Goal: Task Accomplishment & Management: Complete application form

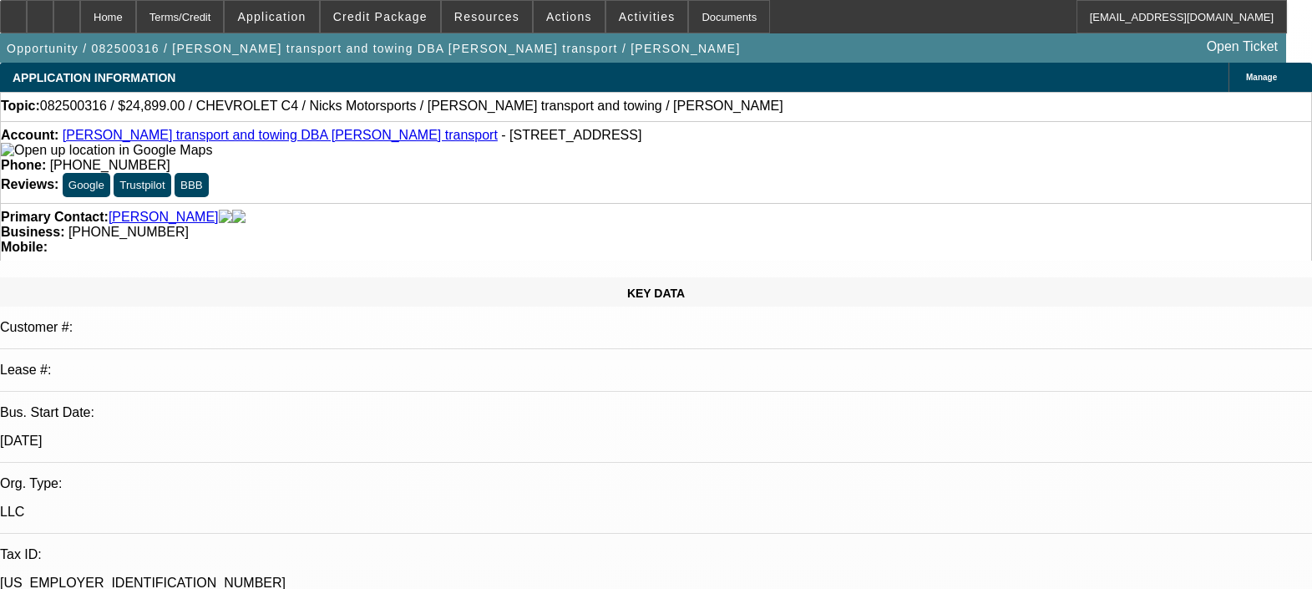
select select "0"
select select "2"
select select "0.1"
select select "4"
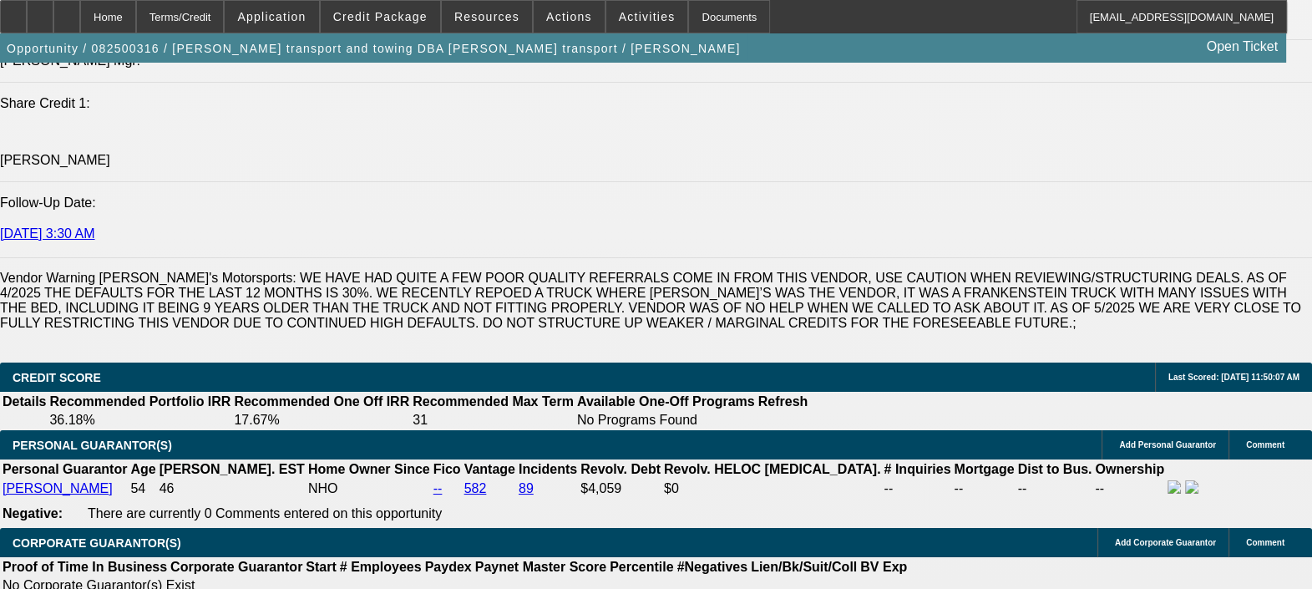
scroll to position [2288, 0]
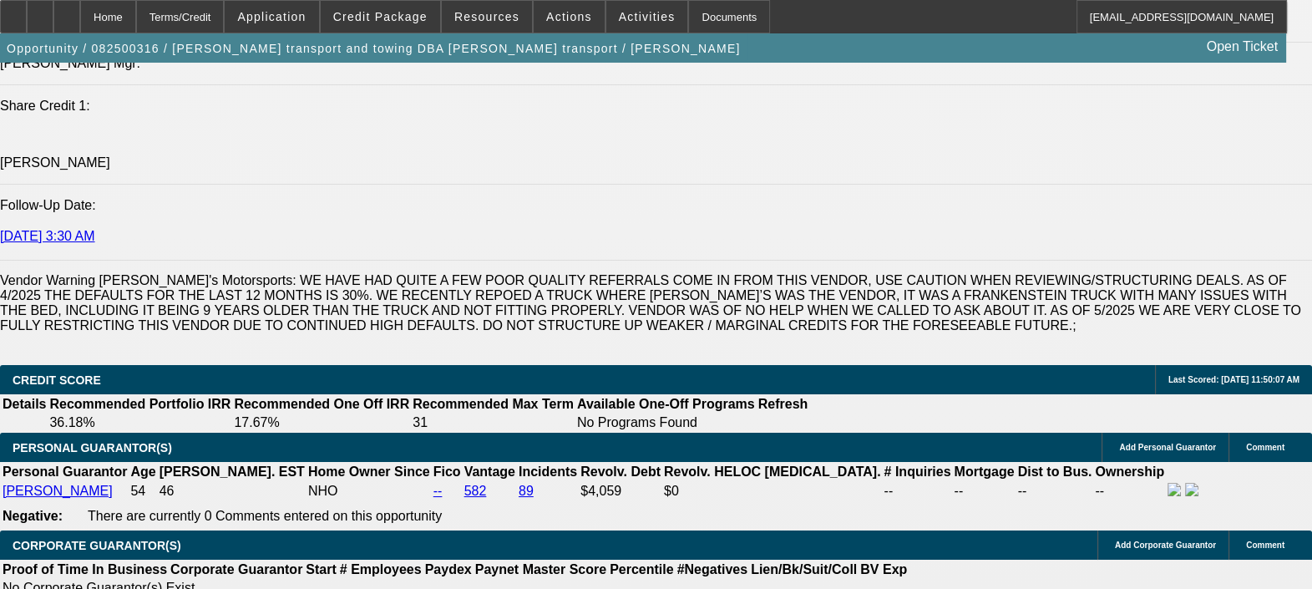
scroll to position [2278, 0]
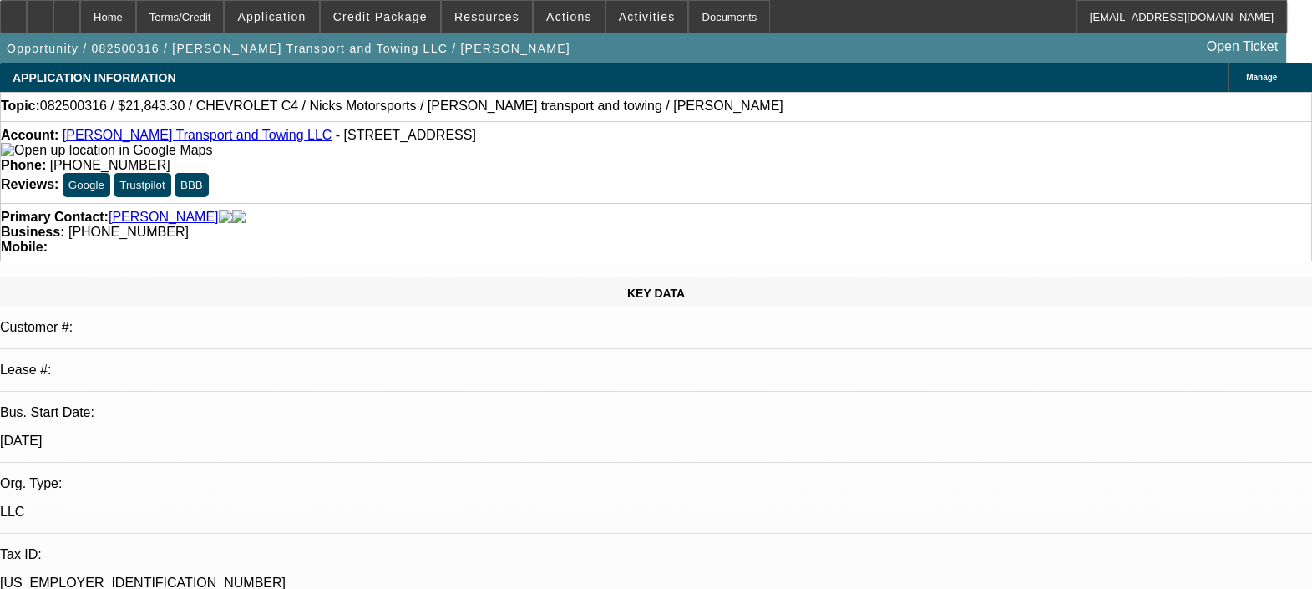
select select "0.15"
select select "2"
select select "0.1"
select select "1"
select select "2"
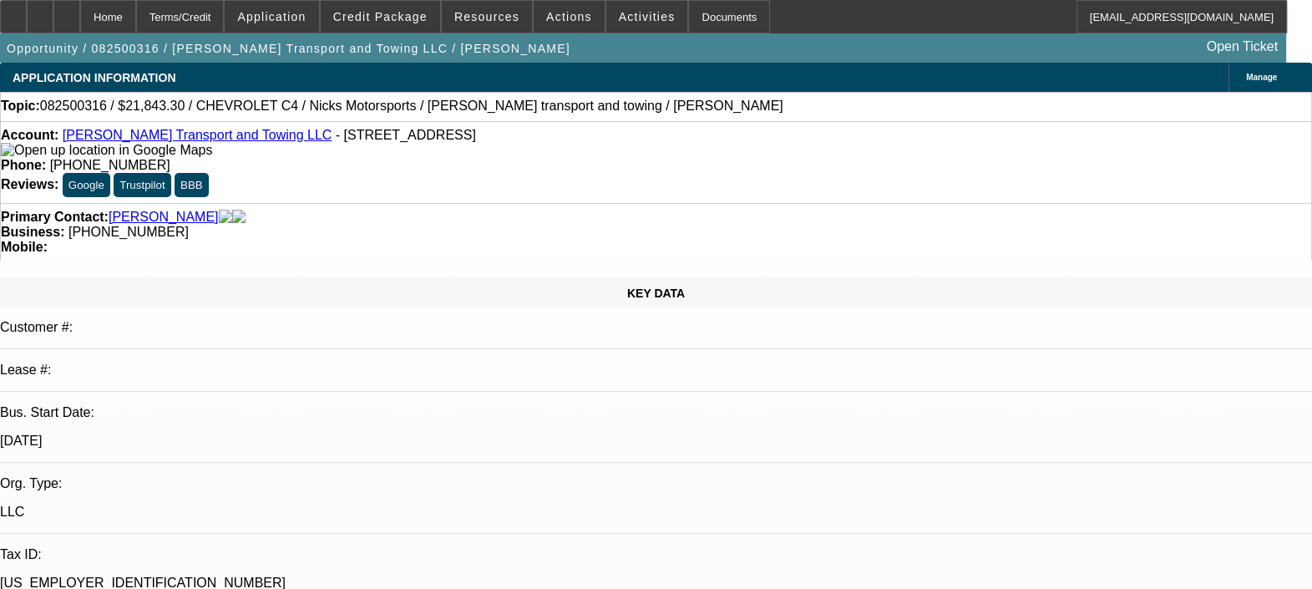
select select "4"
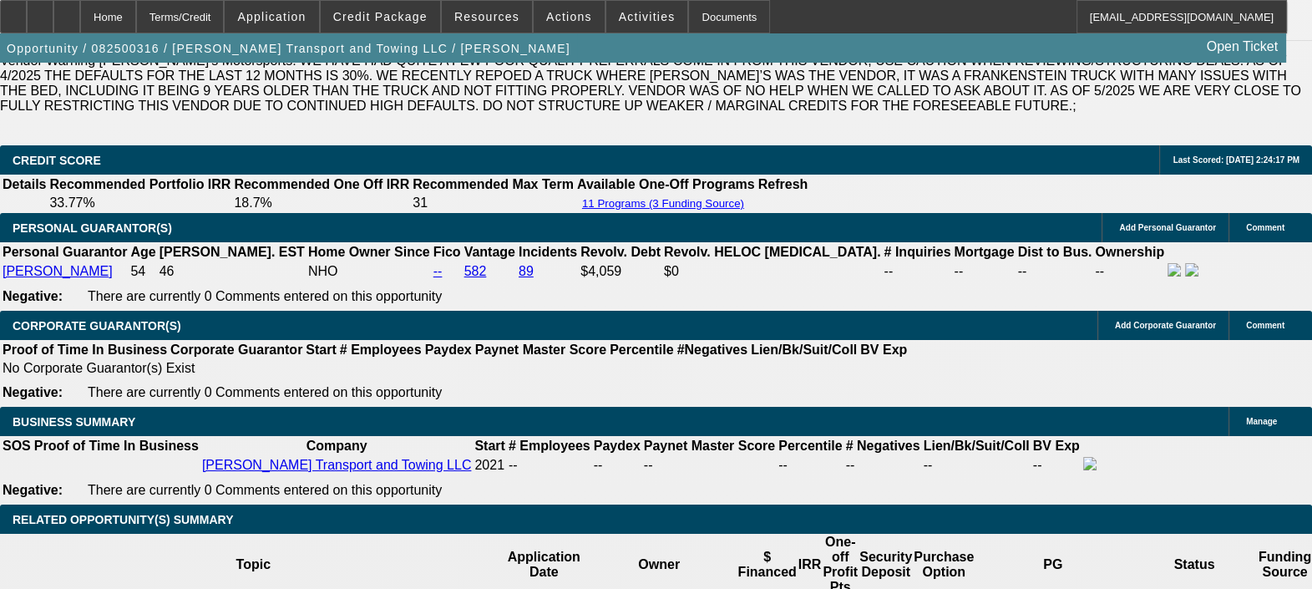
scroll to position [2498, 0]
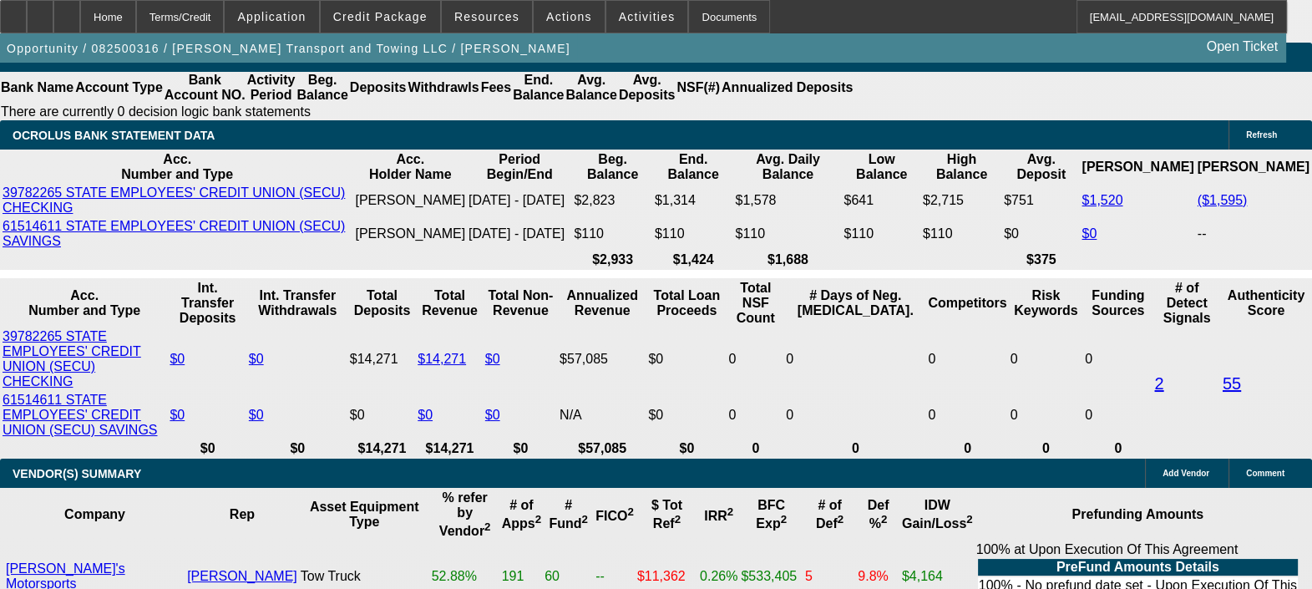
scroll to position [2919, 0]
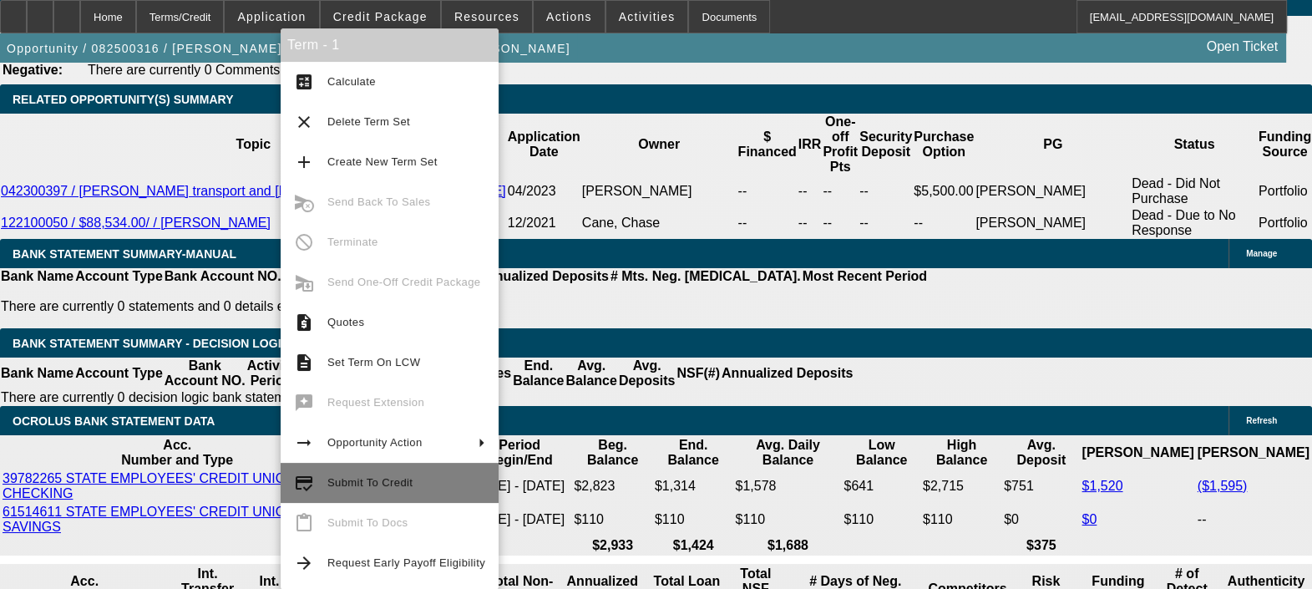
click at [424, 473] on span "Submit To Credit" at bounding box center [406, 483] width 158 height 20
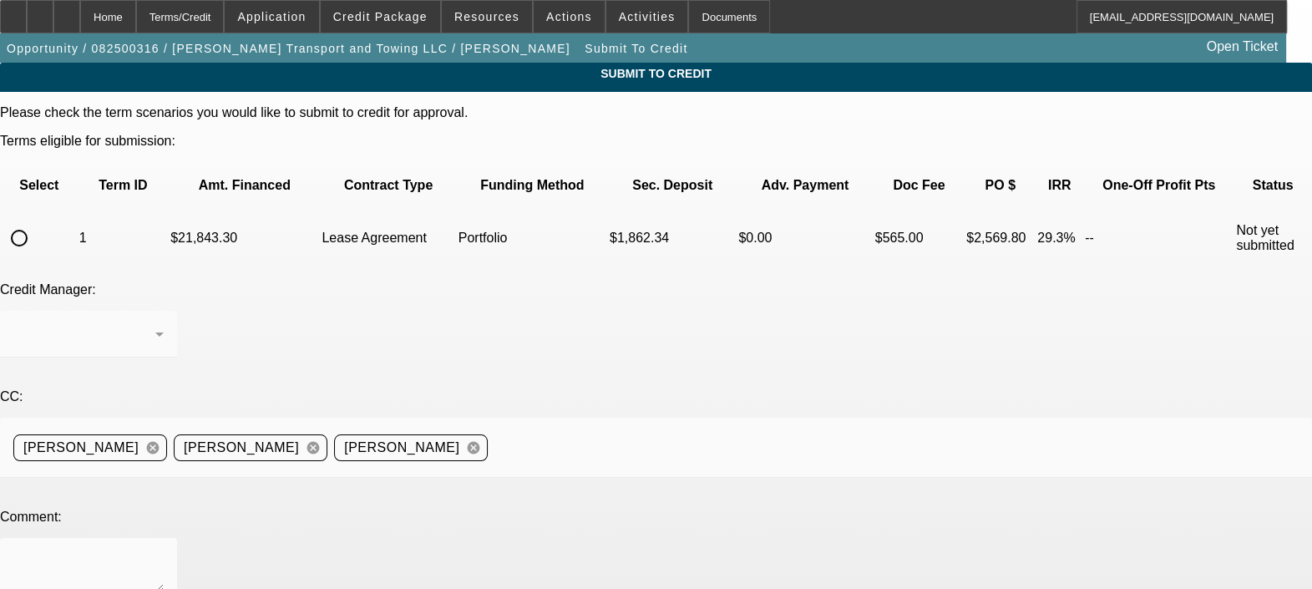
click at [36, 221] on input "radio" at bounding box center [19, 237] width 33 height 33
radio input "true"
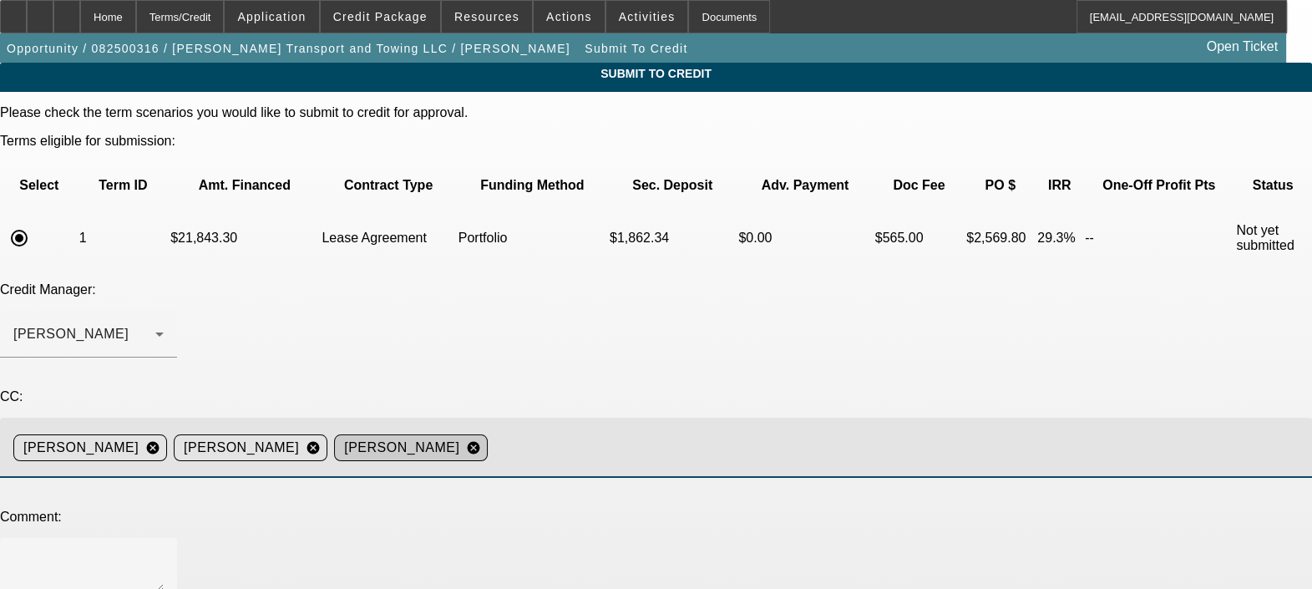
click at [488, 440] on mat-icon "cancel" at bounding box center [473, 447] width 28 height 15
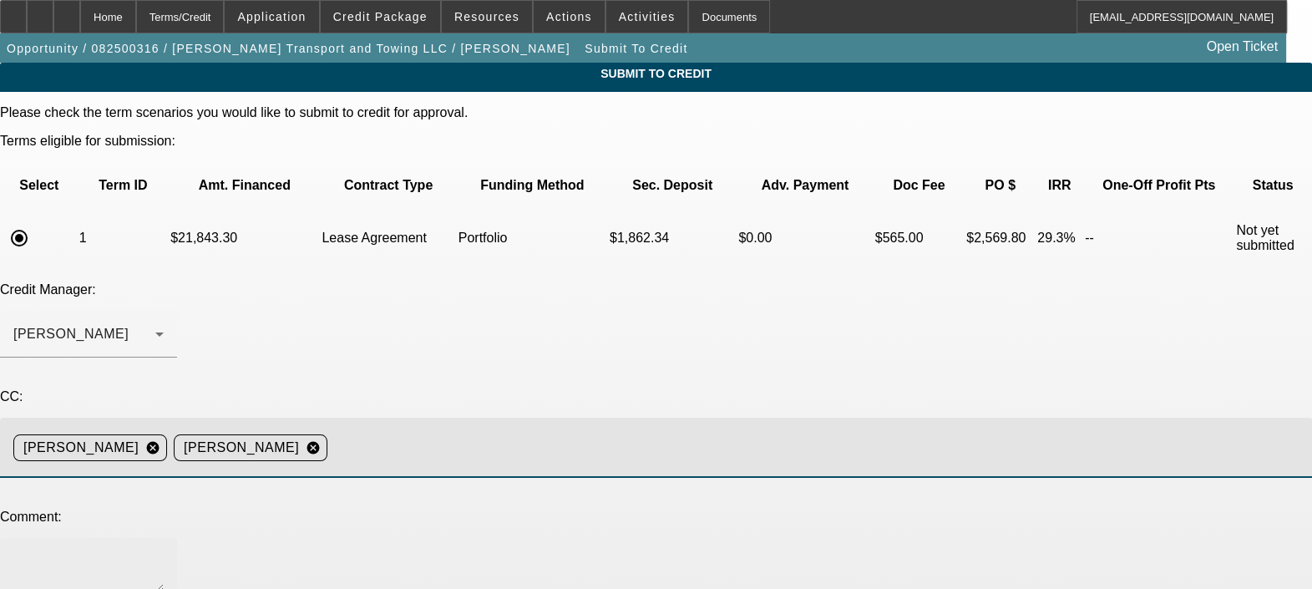
click at [164, 551] on textarea at bounding box center [88, 571] width 150 height 40
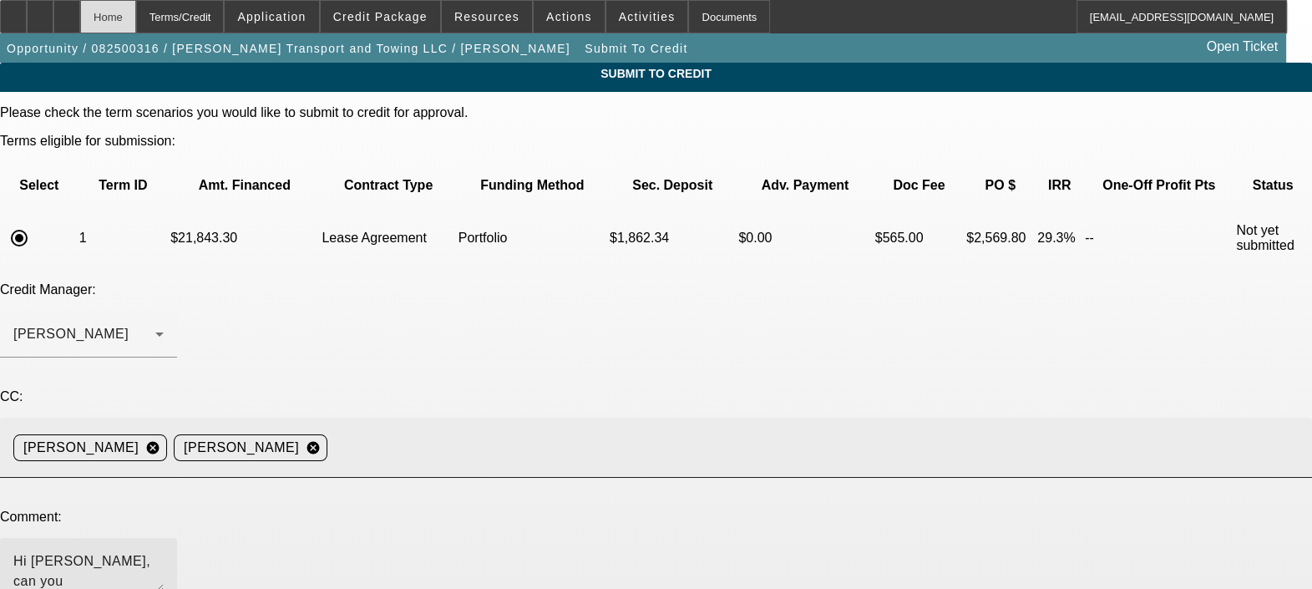
type textarea "Hi George, can you"
click at [136, 8] on div "Home" at bounding box center [108, 16] width 56 height 33
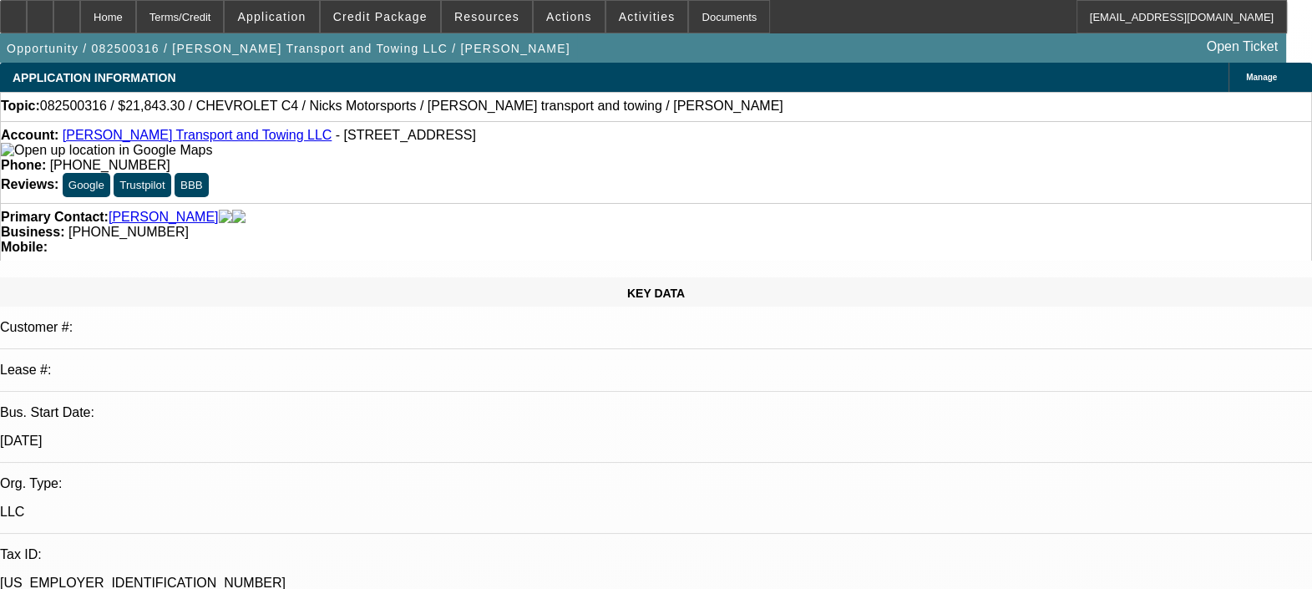
select select "0.15"
select select "2"
select select "0.1"
select select "4"
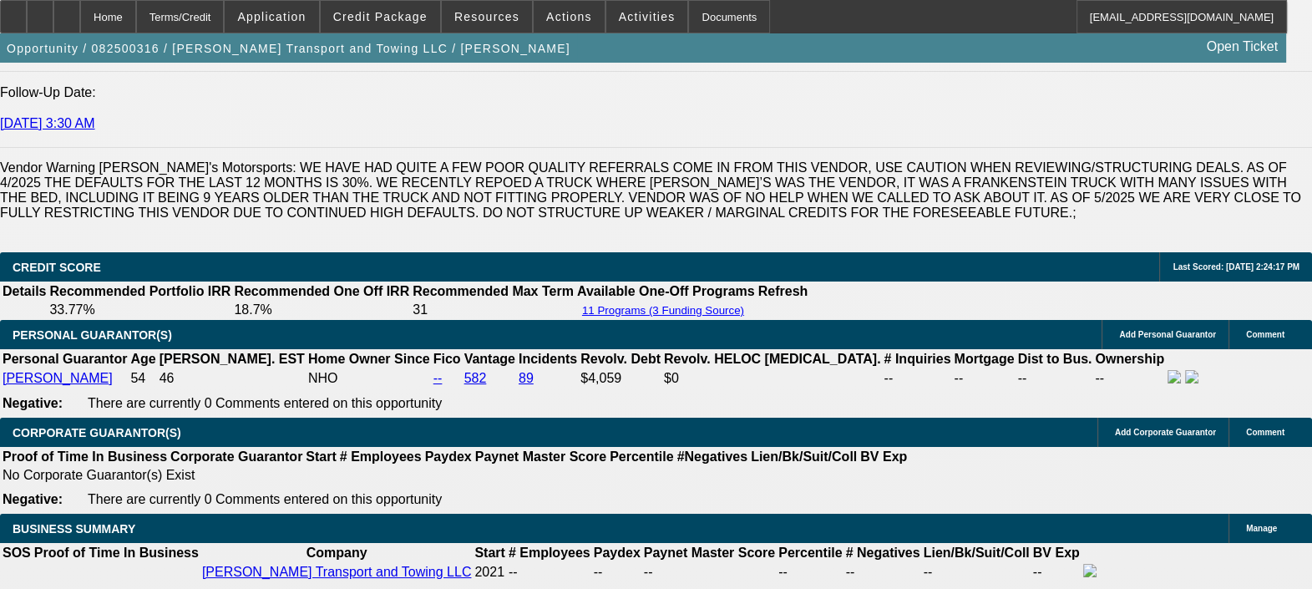
scroll to position [2356, 0]
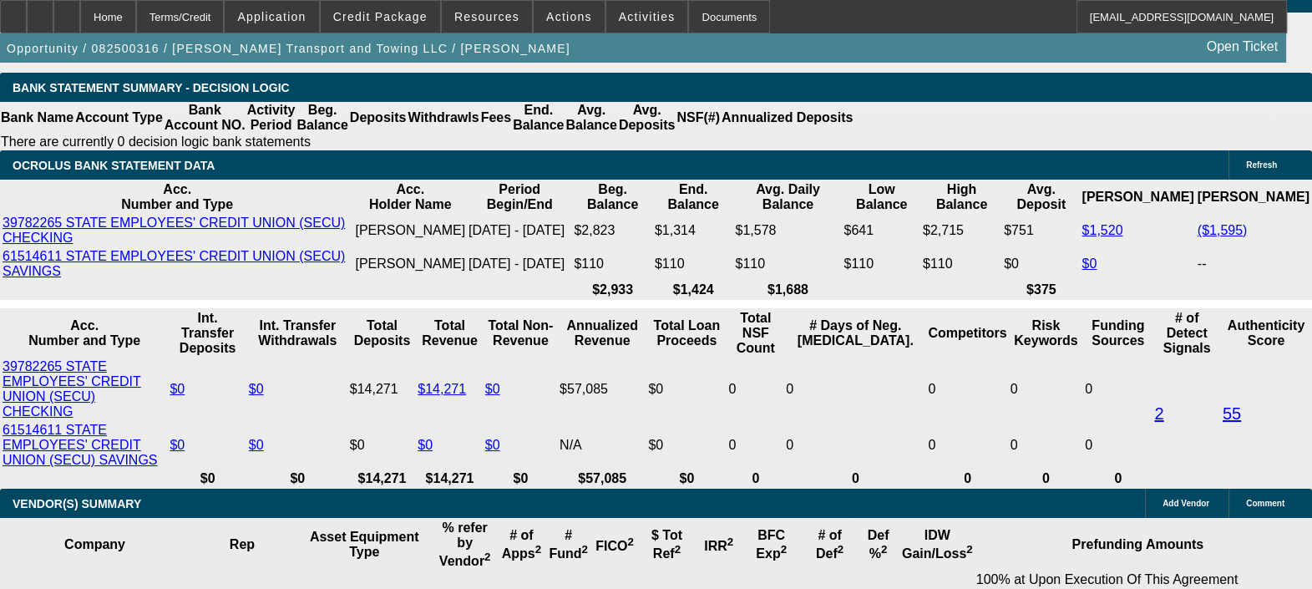
scroll to position [3219, 0]
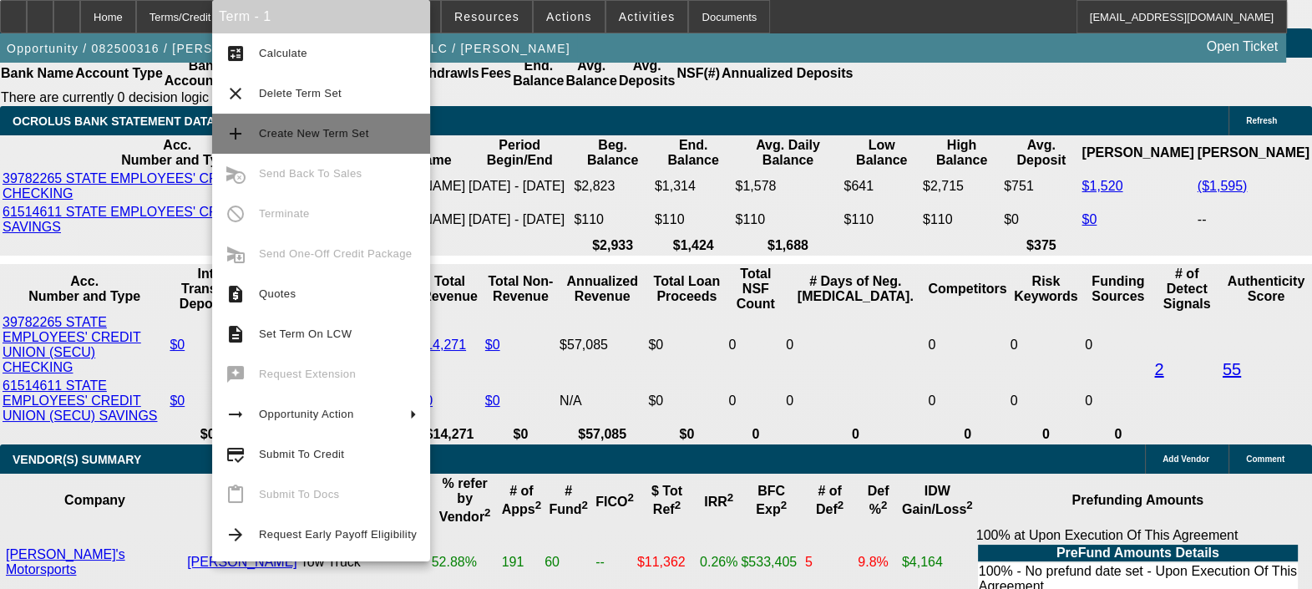
click at [315, 121] on button "add Create New Term Set" at bounding box center [321, 134] width 218 height 40
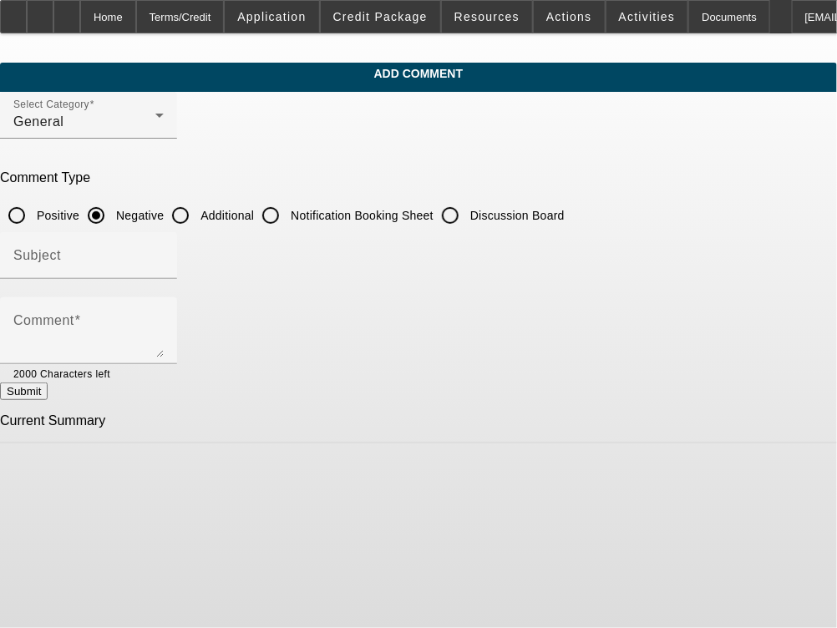
click at [197, 215] on input "Additional" at bounding box center [180, 215] width 33 height 33
radio input "true"
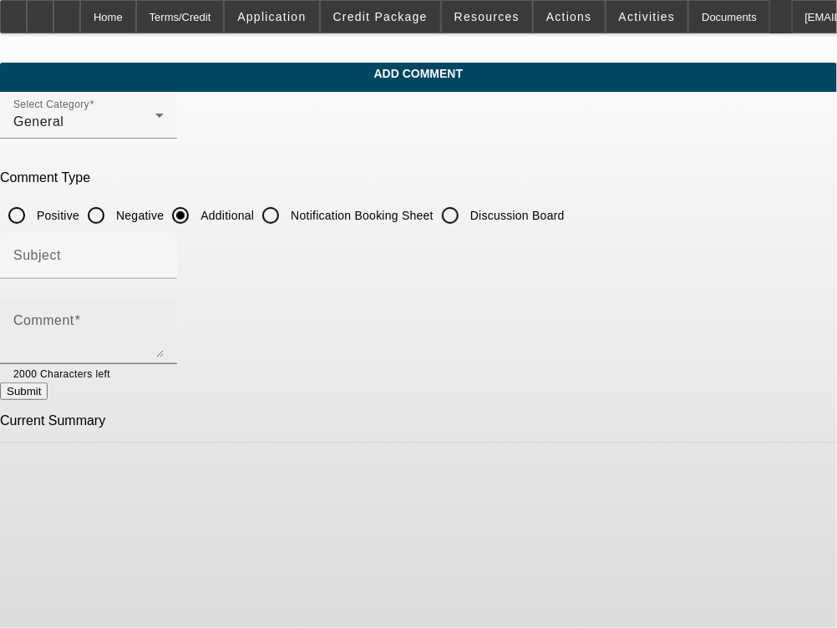
click at [164, 302] on div "Comment" at bounding box center [88, 330] width 150 height 67
paste textarea "Kendall Transport and Towing LLC, based in North Carolina, provides towing serv…"
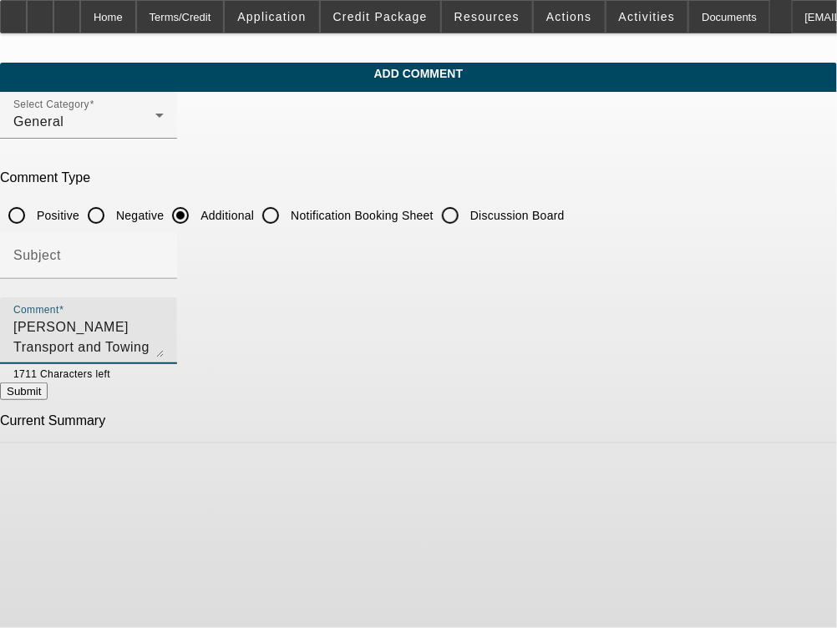
click at [164, 333] on textarea "Kendall Transport and Towing LLC, based in North Carolina, provides towing serv…" at bounding box center [88, 337] width 150 height 40
drag, startPoint x: 39, startPoint y: 343, endPoint x: 309, endPoint y: 340, distance: 269.8
click at [164, 340] on textarea "Kendall Transport and Towing LLC, based in North Carolina, provides towing serv…" at bounding box center [88, 337] width 150 height 40
click at [114, 345] on textarea "Kendall Transport and Towing LLC, based in North Carolina, provides towing serv…" at bounding box center [88, 337] width 150 height 40
type textarea "Kendall Transport and Towing LLC, based in North Carolina, provides towing serv…"
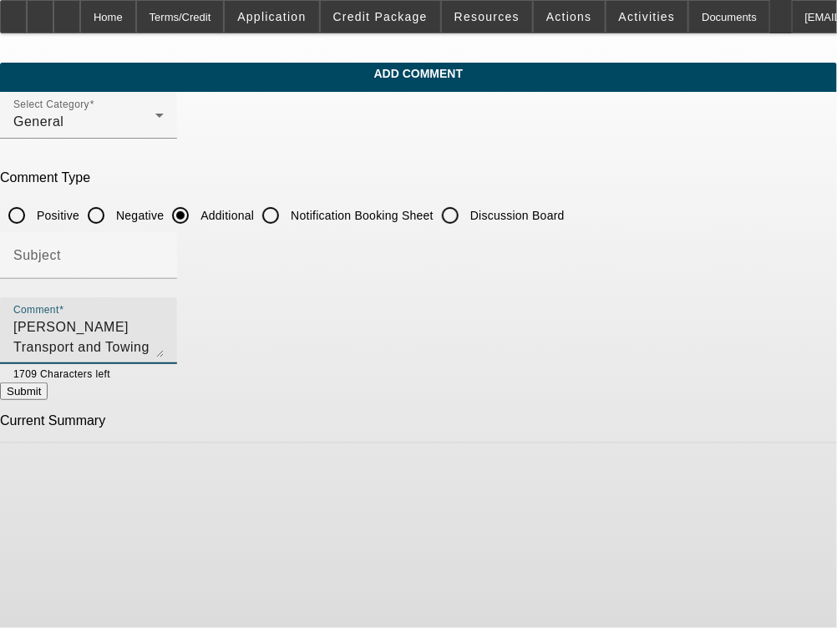
click at [48, 394] on button "Submit" at bounding box center [24, 392] width 48 height 18
radio input "true"
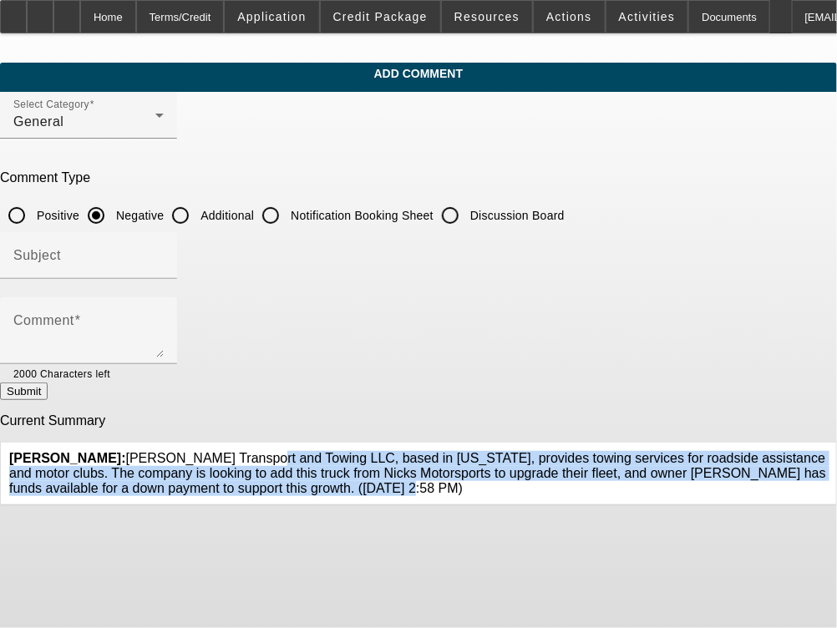
drag, startPoint x: 223, startPoint y: 475, endPoint x: 136, endPoint y: 443, distance: 92.8
click at [136, 451] on span "Gaizutis, Lucas: Kendall Transport and Towing LLC, based in North Carolina, pro…" at bounding box center [417, 473] width 817 height 44
copy span "Kendall Transport and Towing LLC, based in North Carolina, provides towing serv…"
click at [828, 451] on icon at bounding box center [828, 451] width 0 height 0
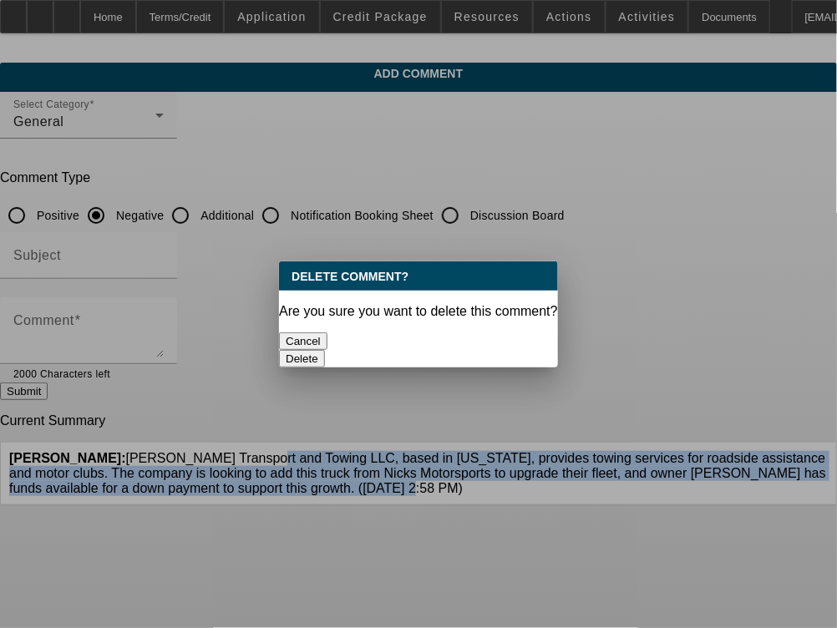
click at [325, 350] on button "Delete" at bounding box center [302, 359] width 46 height 18
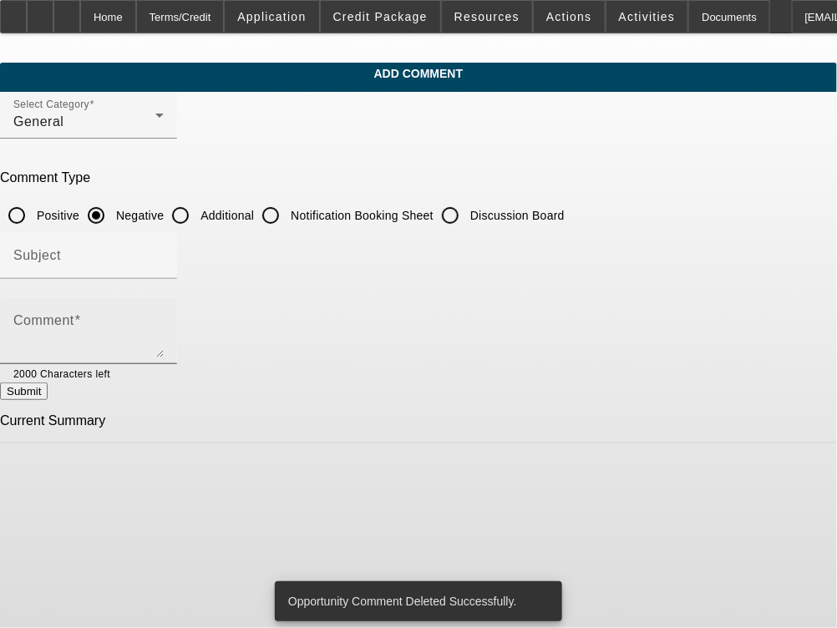
click at [164, 332] on textarea "Comment" at bounding box center [88, 337] width 150 height 40
paste textarea "Kendall Transport and Towing LLC, based in North Carolina, provides towing serv…"
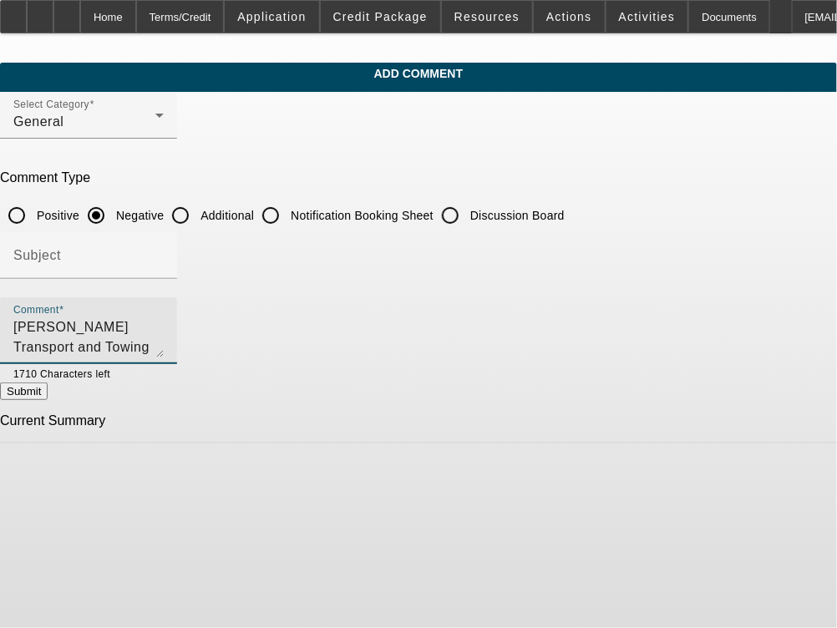
click at [164, 344] on textarea "Kendall Transport and Towing LLC, based in North Carolina, provides towing serv…" at bounding box center [88, 337] width 150 height 40
drag, startPoint x: 323, startPoint y: 344, endPoint x: 726, endPoint y: 355, distance: 402.8
click at [164, 355] on div "Comment Kendall Transport and Towing LLC, based in North Carolina, provides tow…" at bounding box center [88, 330] width 150 height 67
click at [164, 348] on textarea "Kendall Transport and Towing LLC, based in North Carolina, provides towing serv…" at bounding box center [88, 337] width 150 height 40
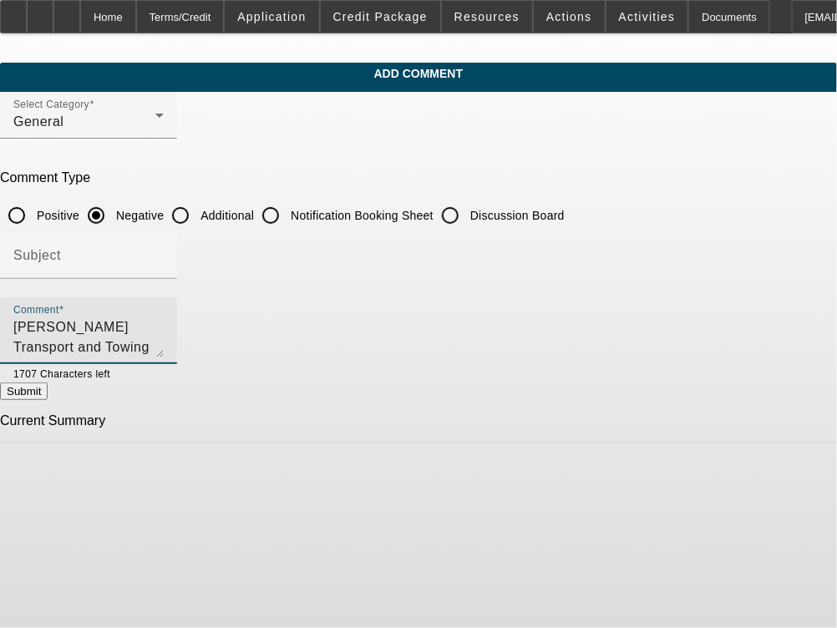
type textarea "Kendall Transport and Towing LLC, based in North Carolina, provides towing serv…"
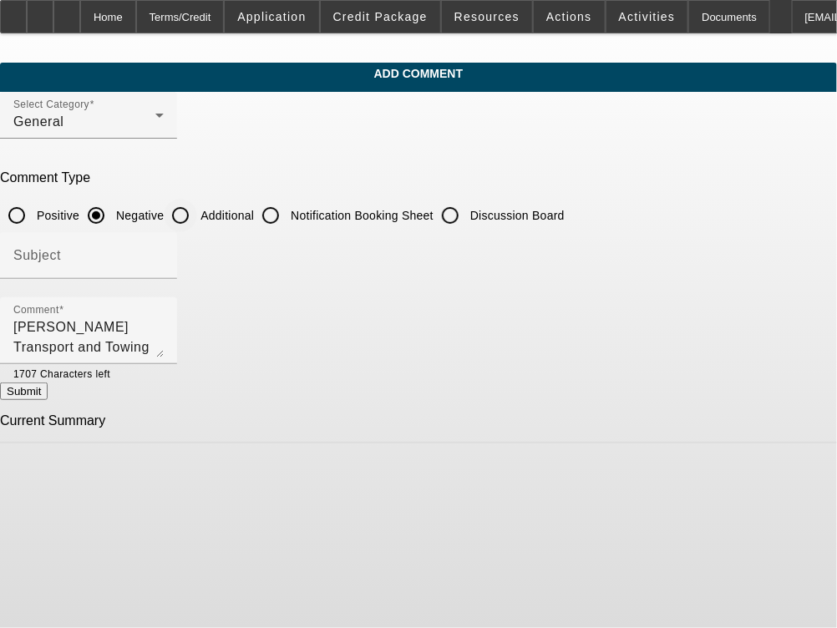
click at [197, 206] on input "Additional" at bounding box center [180, 215] width 33 height 33
radio input "true"
click at [48, 390] on button "Submit" at bounding box center [24, 392] width 48 height 18
radio input "true"
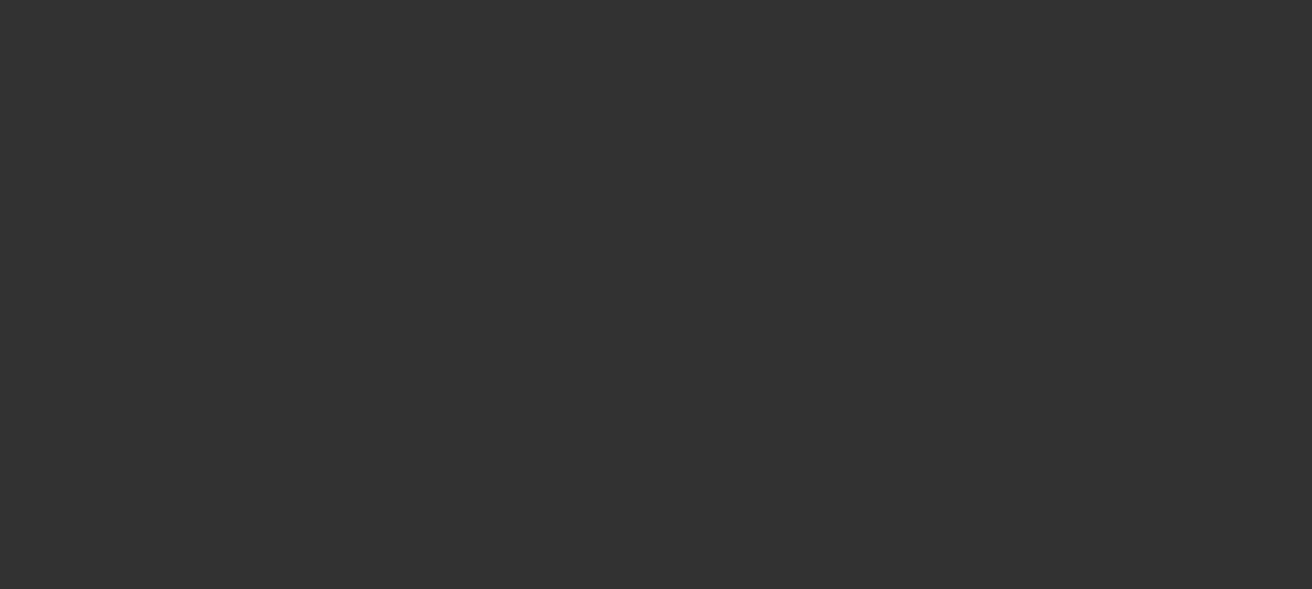
scroll to position [669, 0]
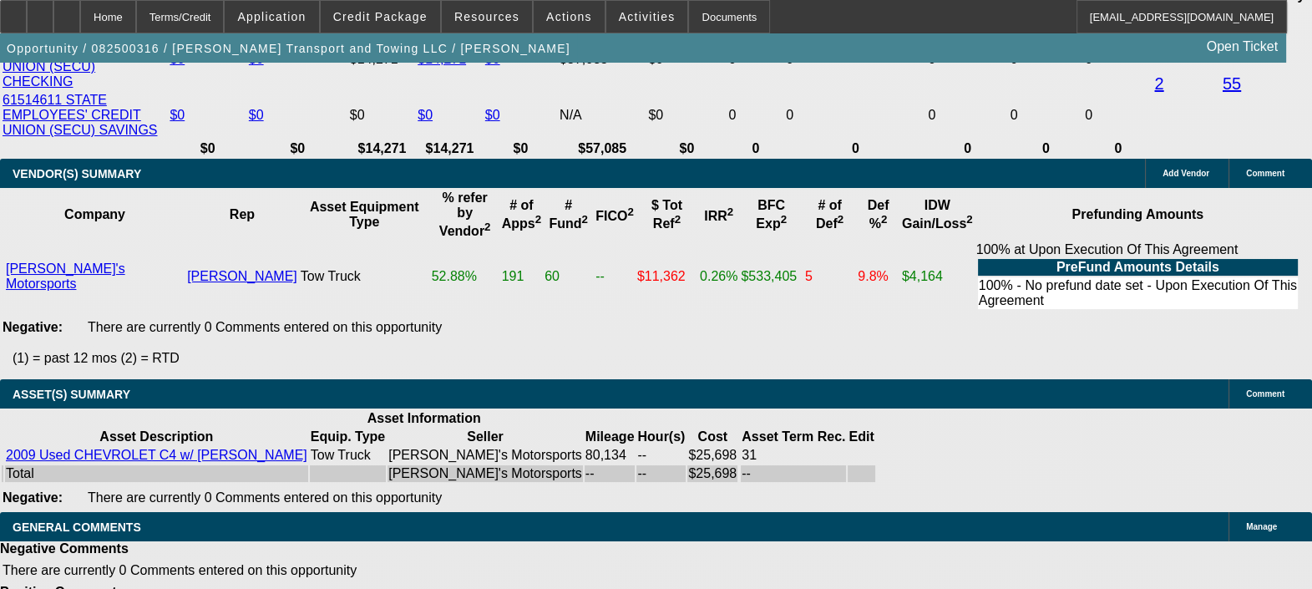
select select "0.15"
select select "2"
select select "0.1"
select select "0.15"
select select "2"
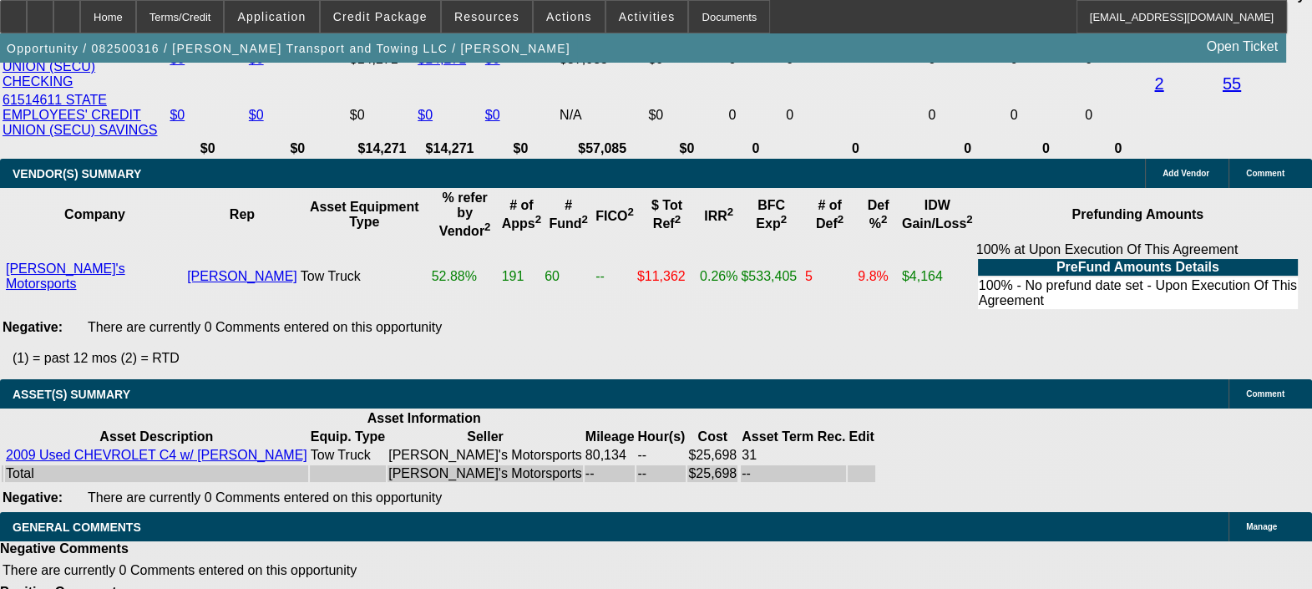
select select "0.1"
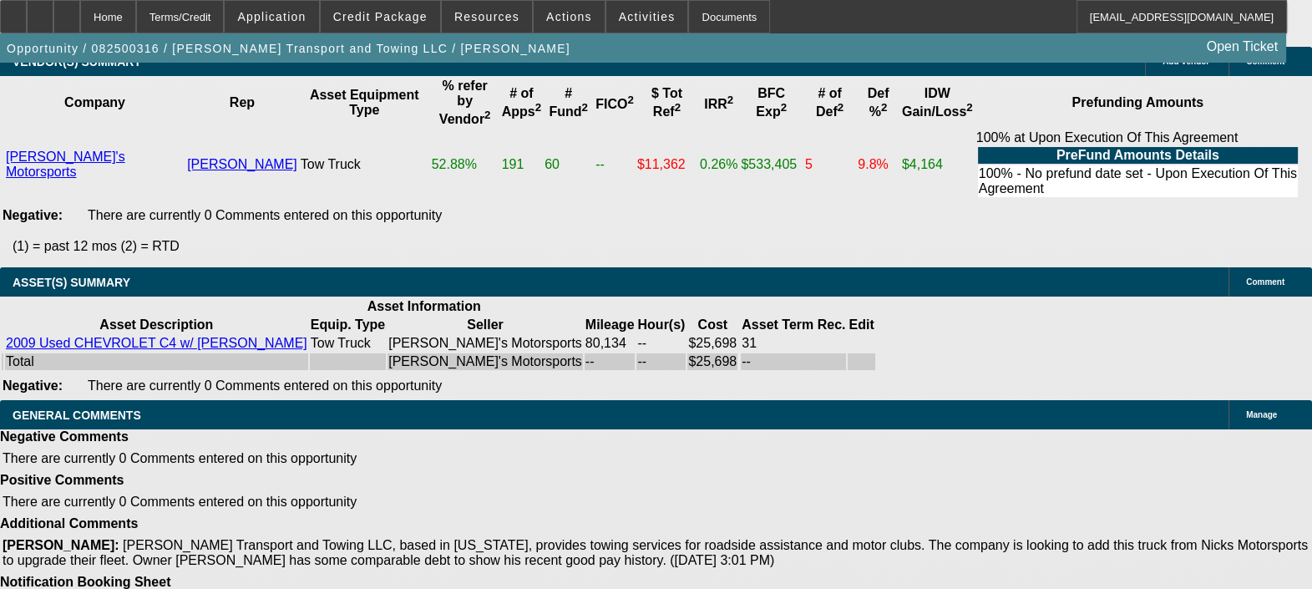
select select "1"
select select "2"
select select "4"
select select "1"
select select "2"
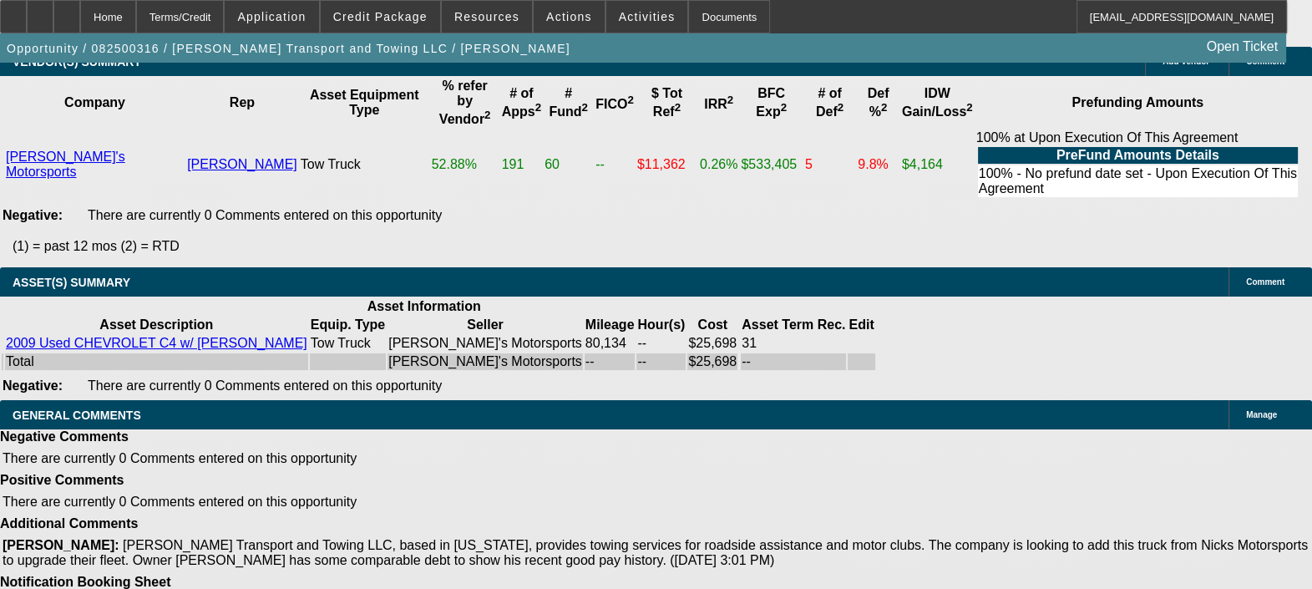
select select "4"
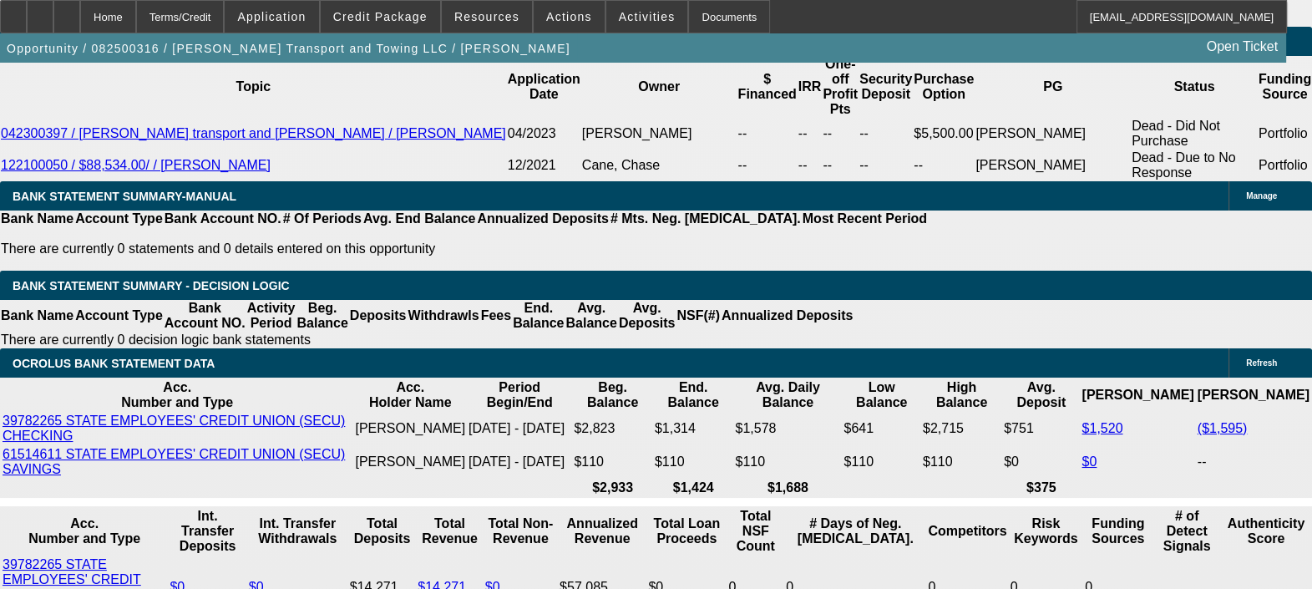
scroll to position [2974, 0]
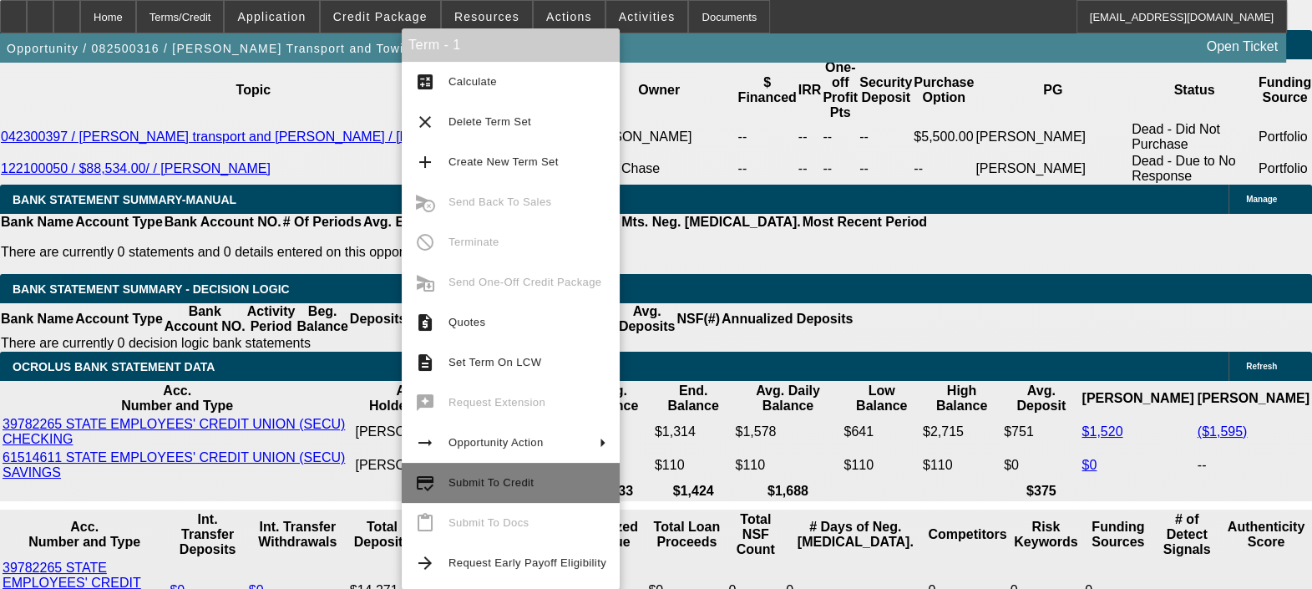
click at [510, 492] on span "Submit To Credit" at bounding box center [528, 483] width 158 height 20
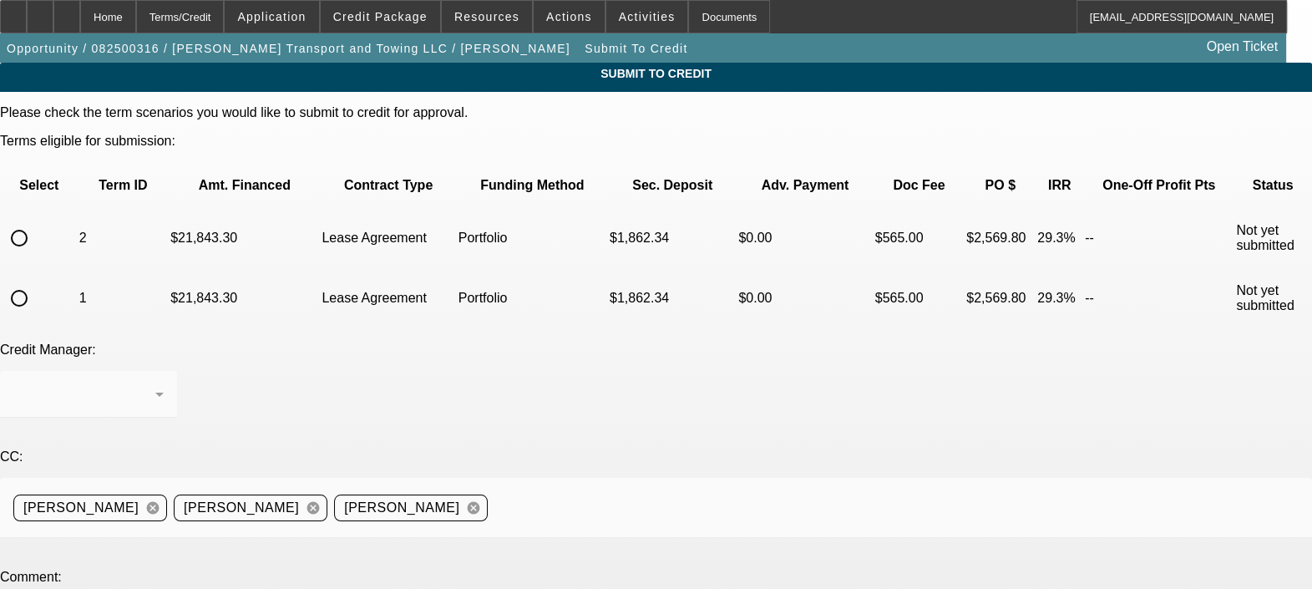
click at [36, 282] on input "radio" at bounding box center [19, 298] width 33 height 33
radio input "true"
click at [136, 16] on div "Home" at bounding box center [108, 16] width 56 height 33
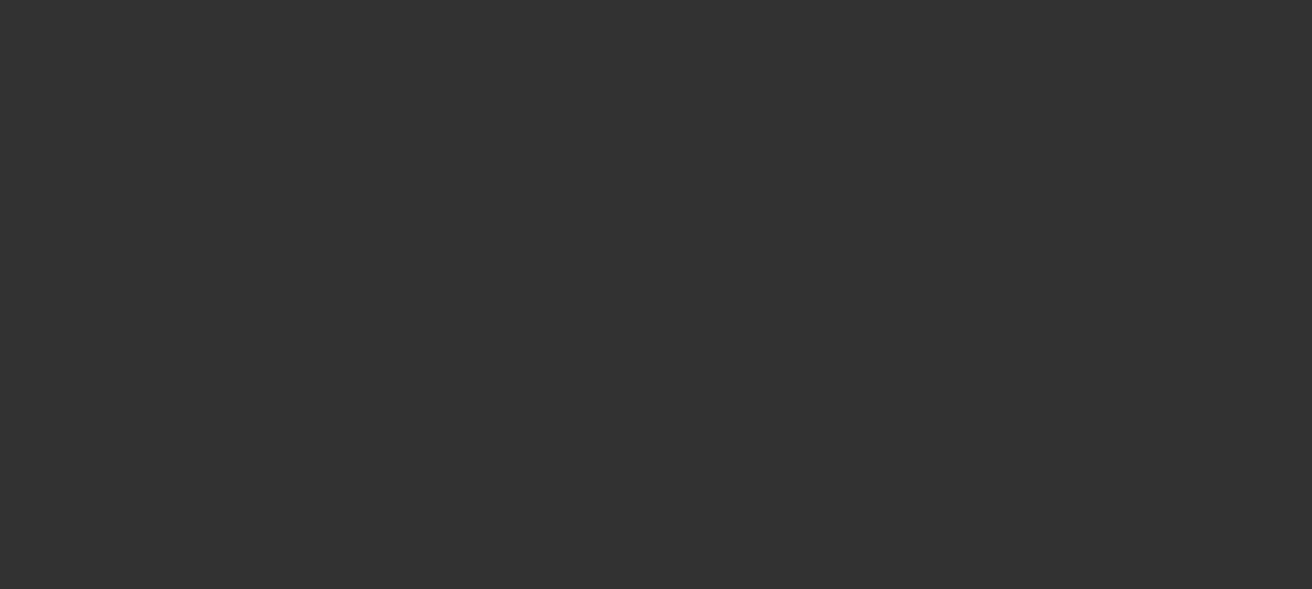
scroll to position [2286, 0]
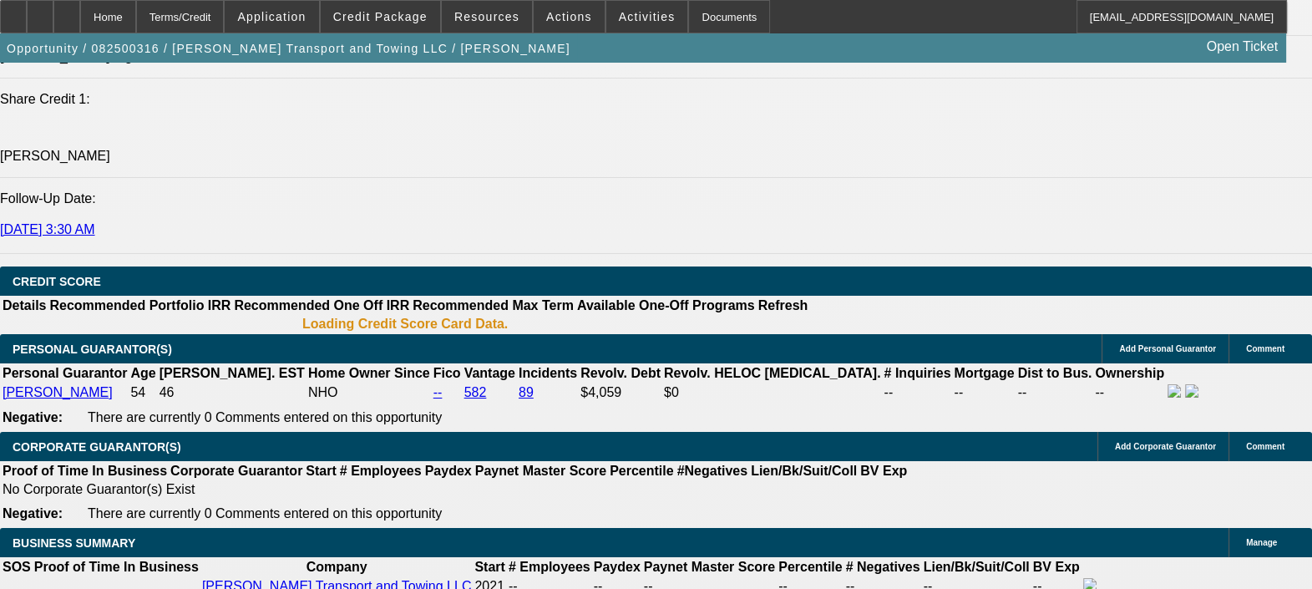
select select "0.15"
select select "2"
select select "0.1"
select select "4"
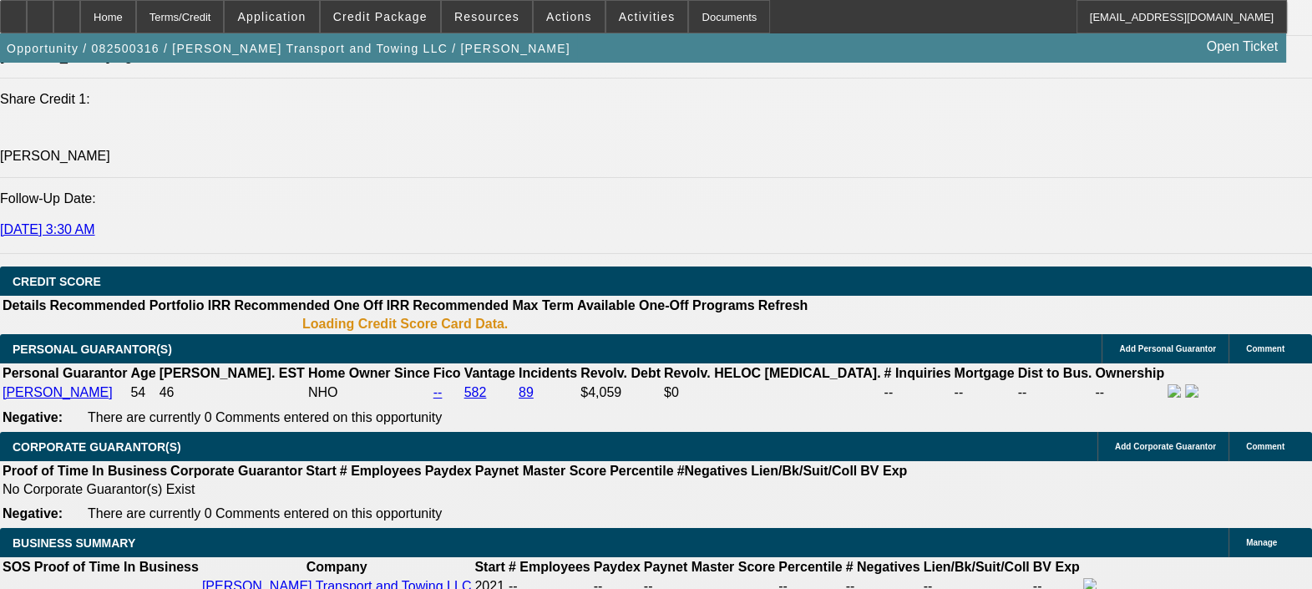
select select "0.15"
select select "2"
select select "0.1"
select select "4"
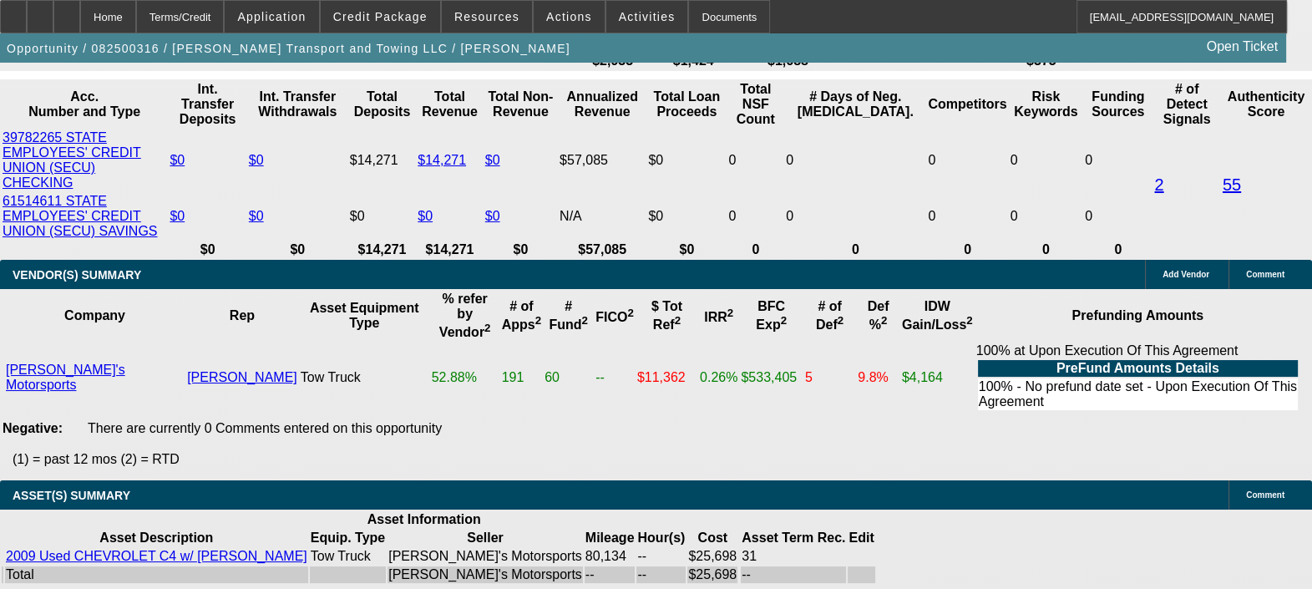
scroll to position [3198, 0]
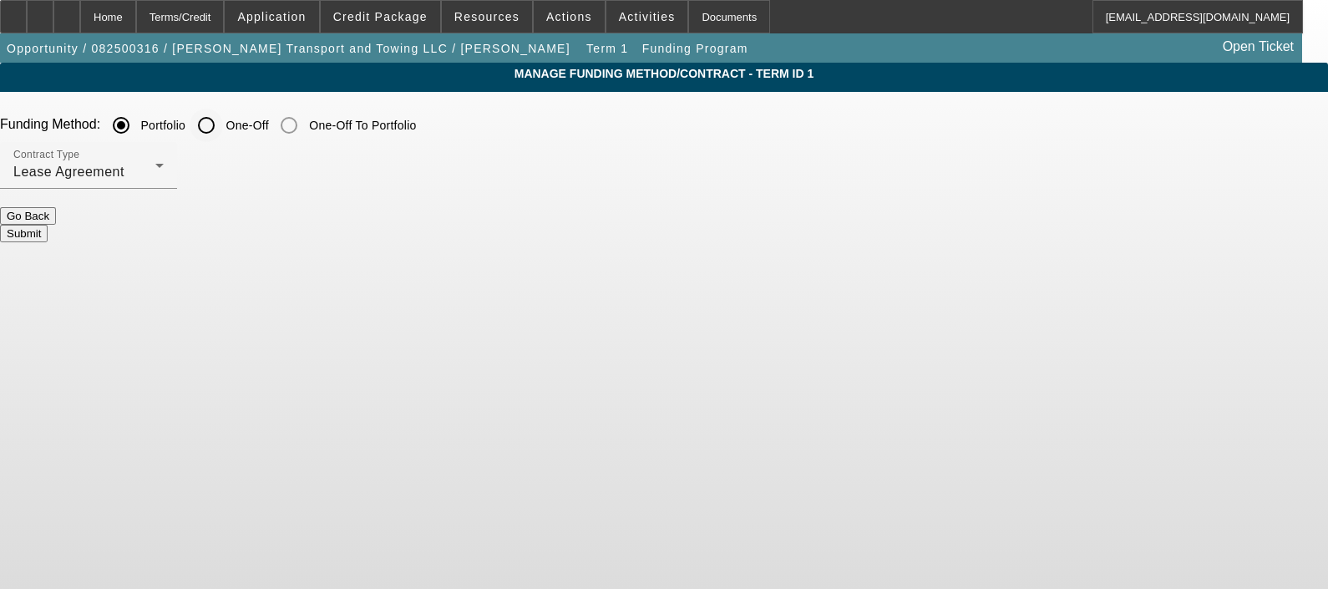
click at [223, 131] on input "One-Off" at bounding box center [206, 125] width 33 height 33
radio input "true"
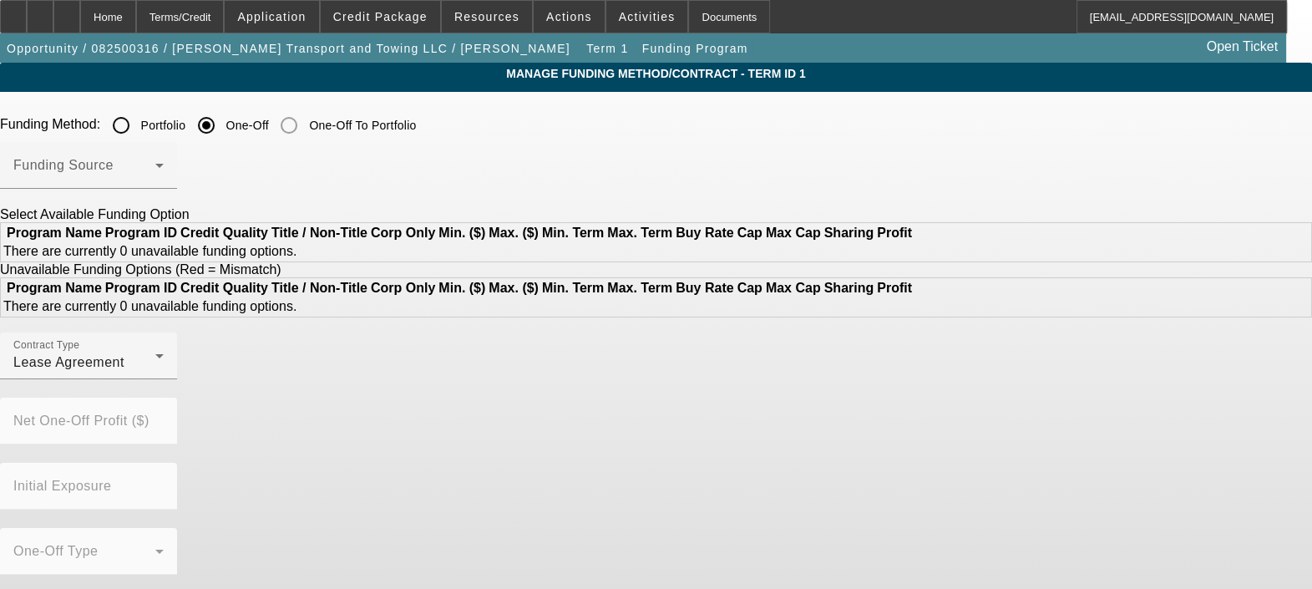
scroll to position [31, 0]
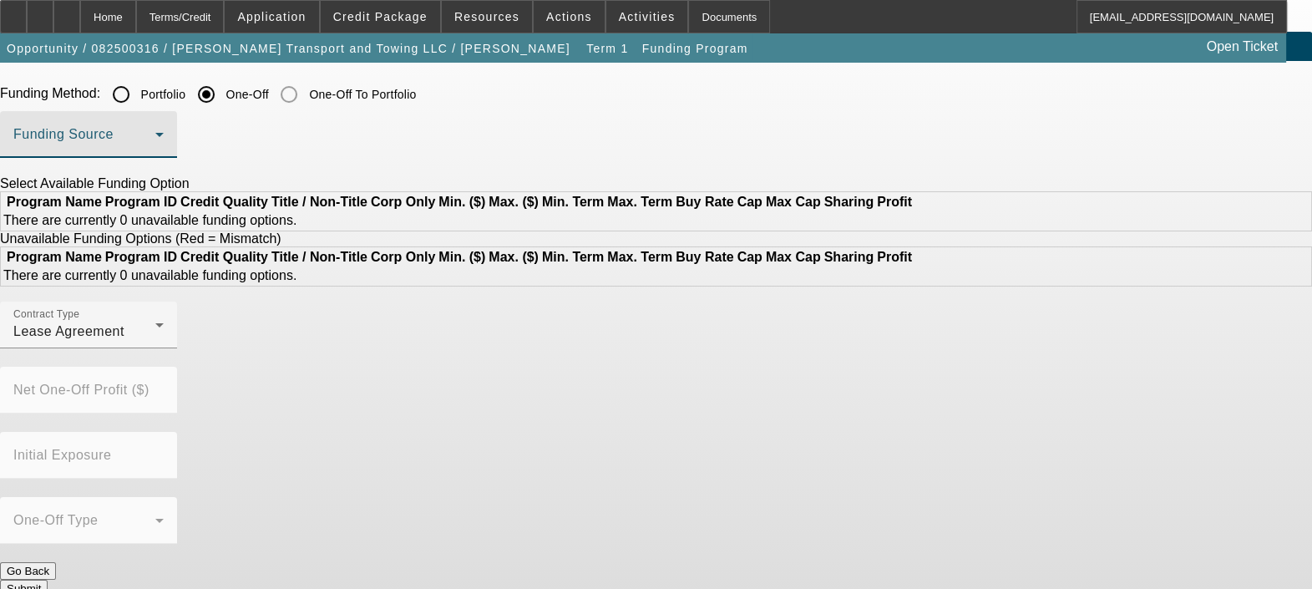
click at [155, 138] on span at bounding box center [84, 141] width 142 height 20
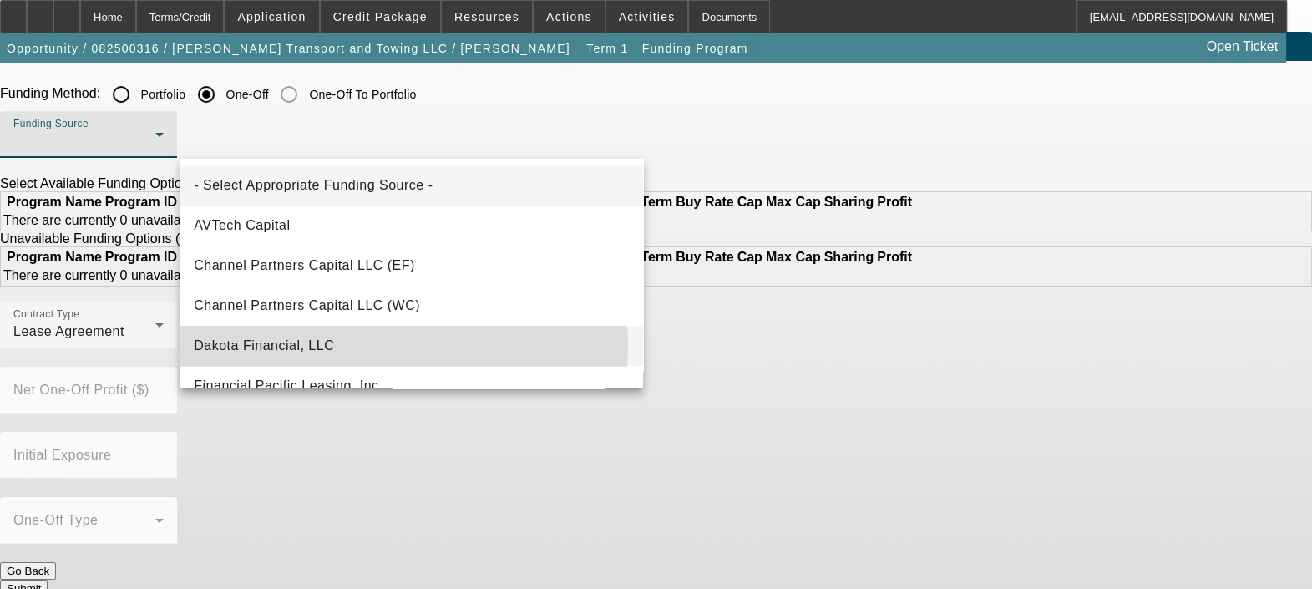
click at [358, 347] on mat-option "Dakota Financial, LLC" at bounding box center [411, 346] width 463 height 40
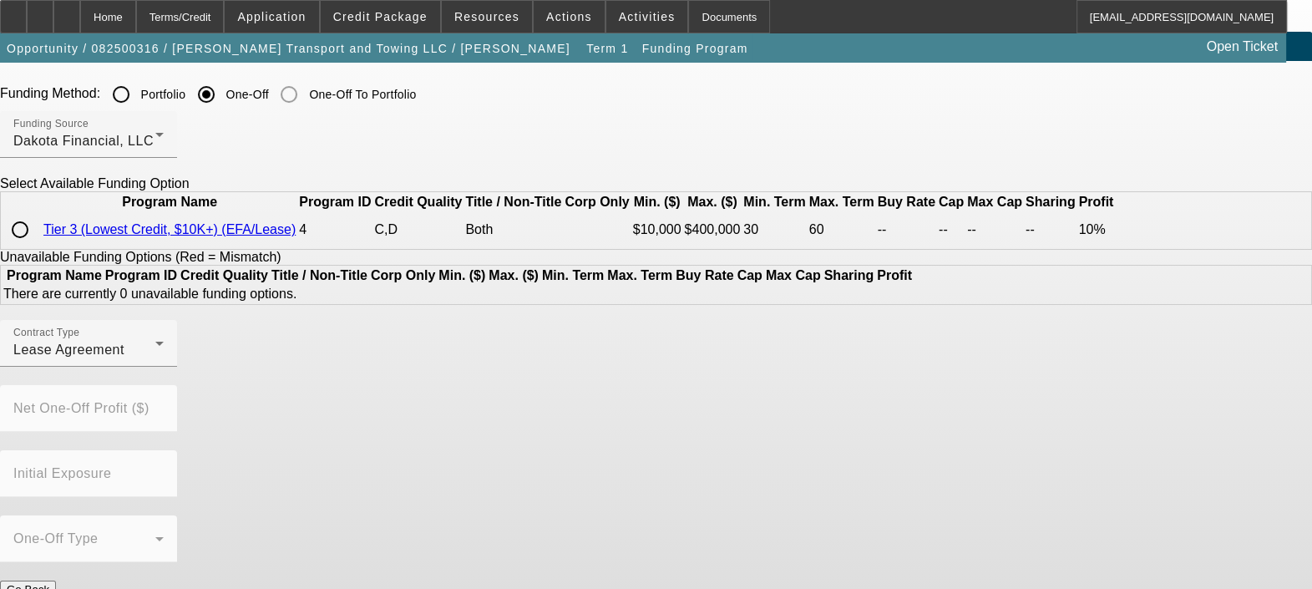
click at [37, 246] on input "radio" at bounding box center [19, 229] width 33 height 33
radio input "true"
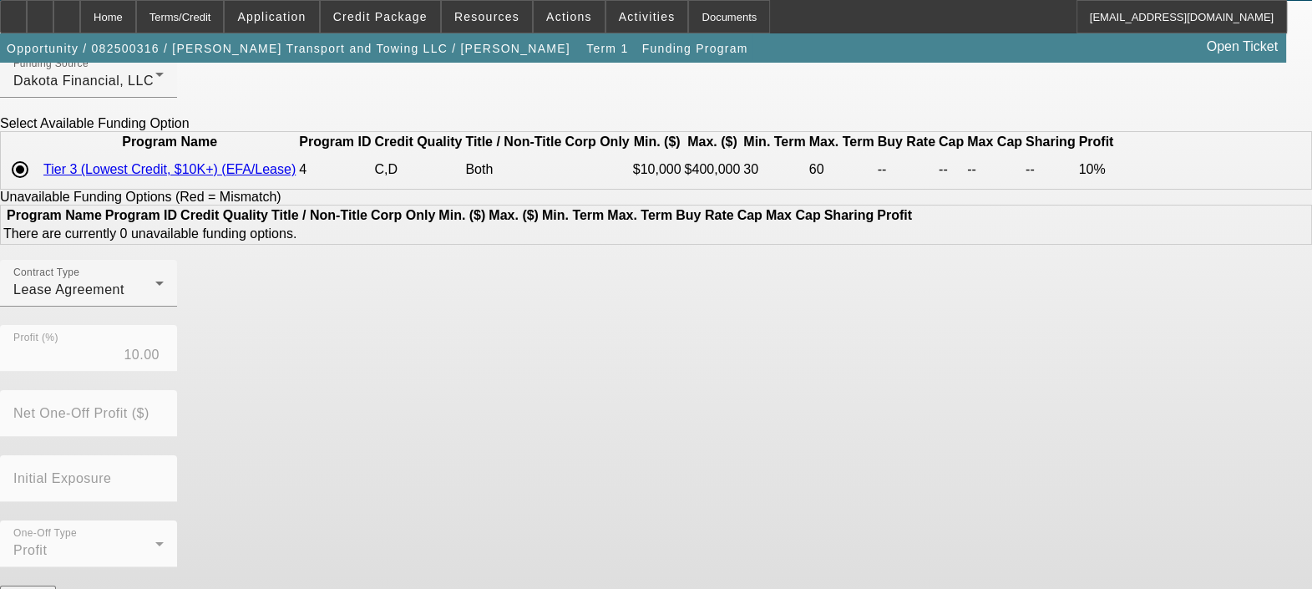
scroll to position [125, 0]
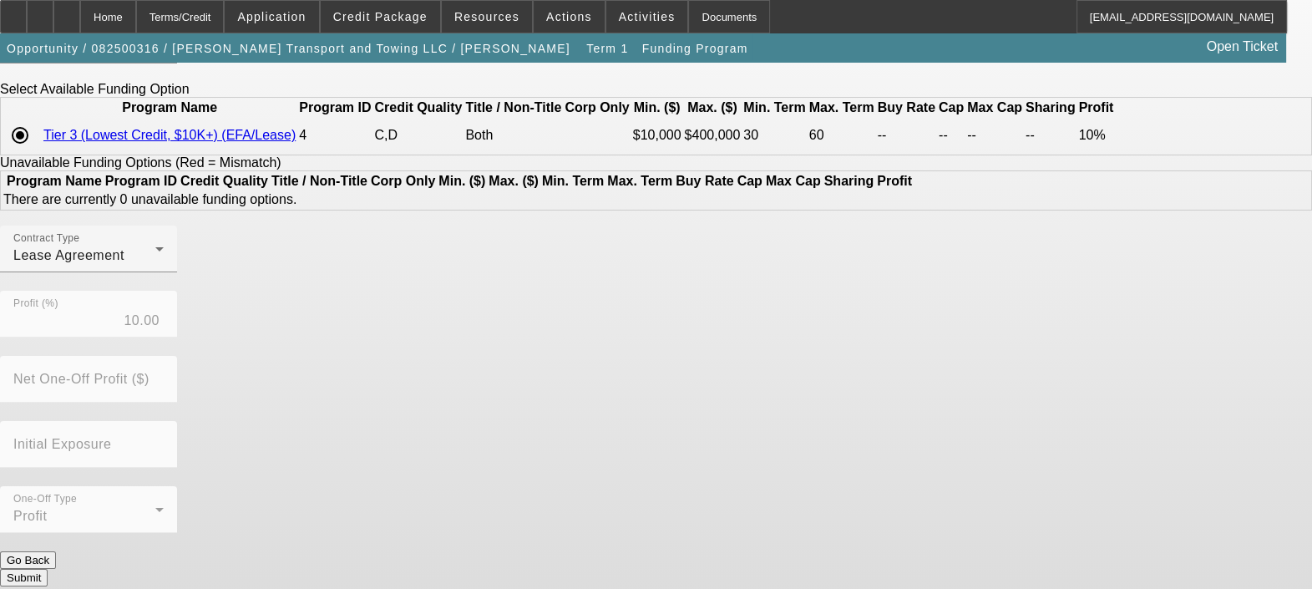
click at [48, 569] on button "Submit" at bounding box center [24, 578] width 48 height 18
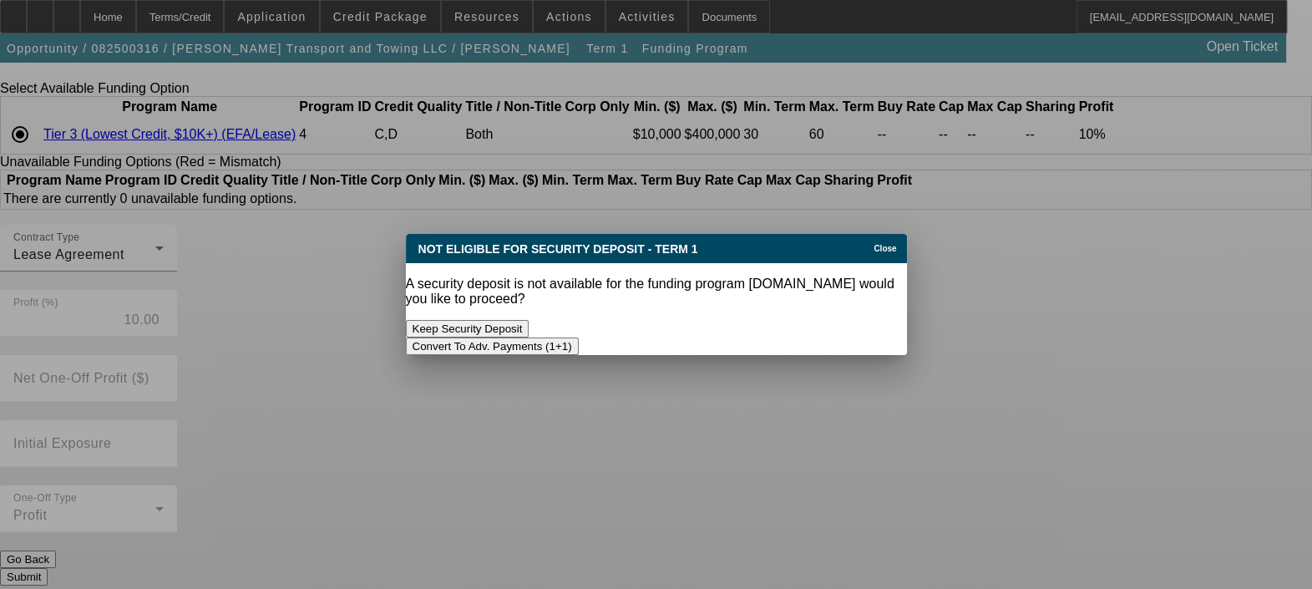
click at [579, 337] on button "Convert To Adv. Payments (1+1)" at bounding box center [492, 346] width 173 height 18
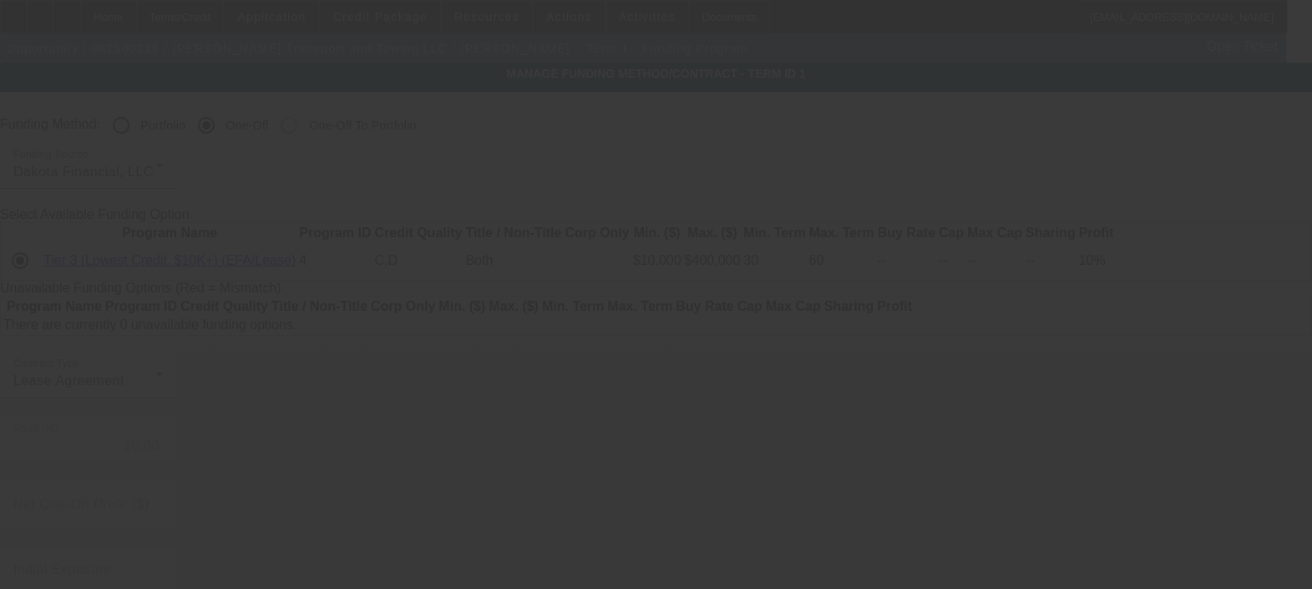
scroll to position [125, 0]
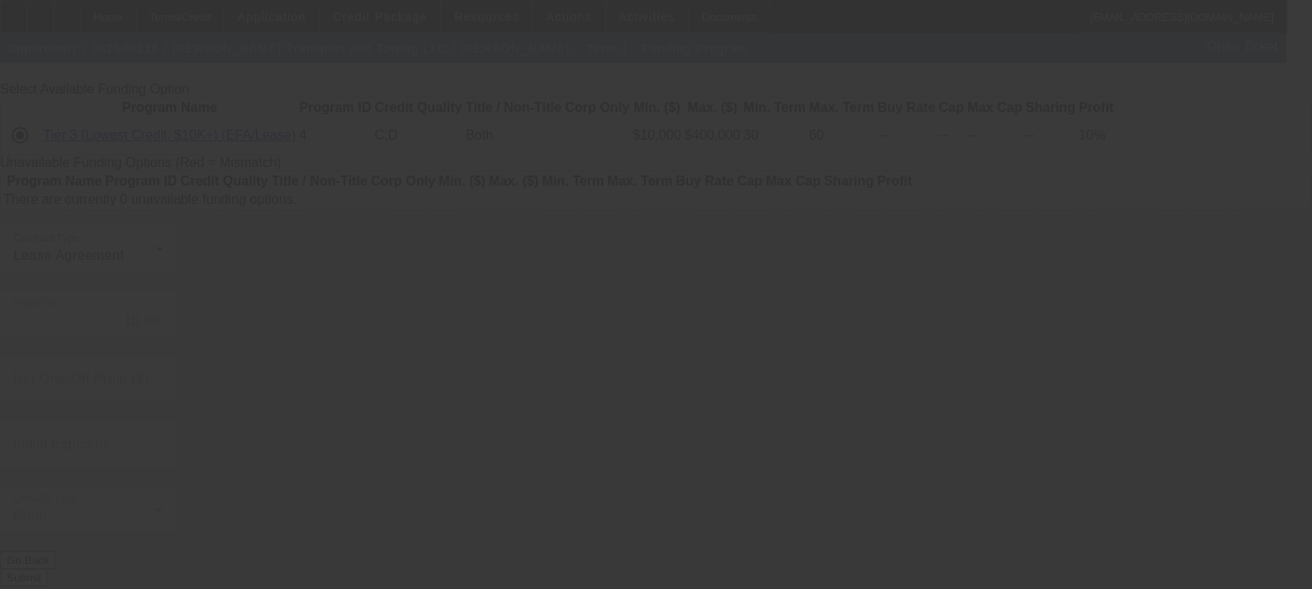
radio input "true"
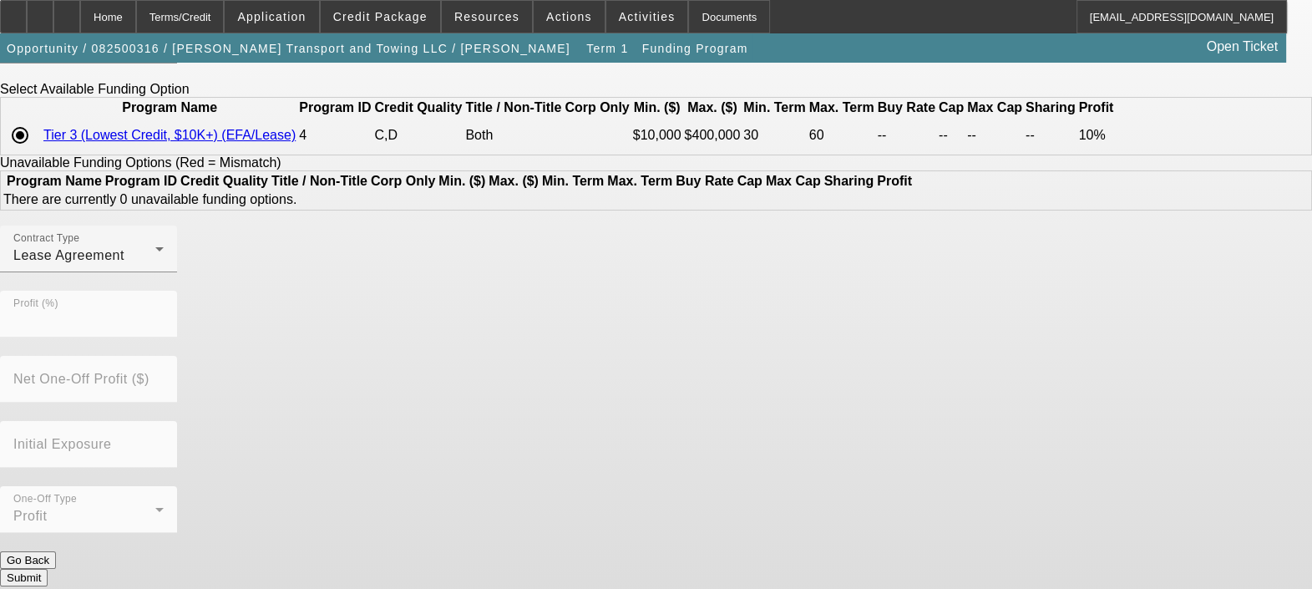
scroll to position [0, 0]
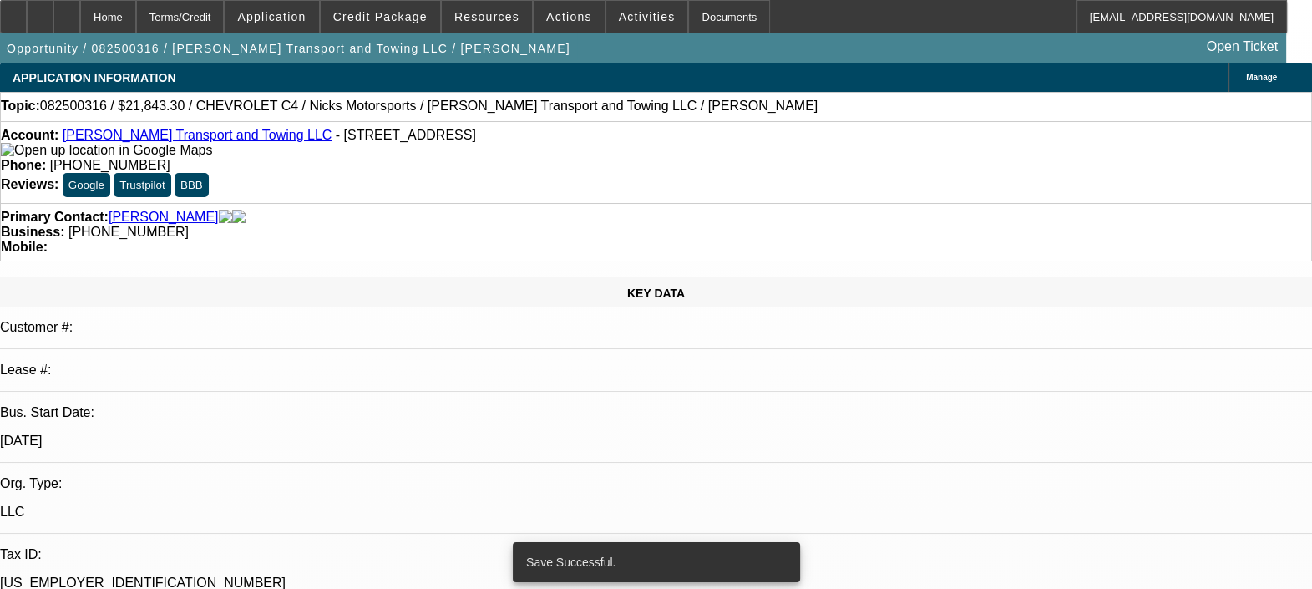
select select "0.15"
select select "2"
select select "0.1"
select select "4"
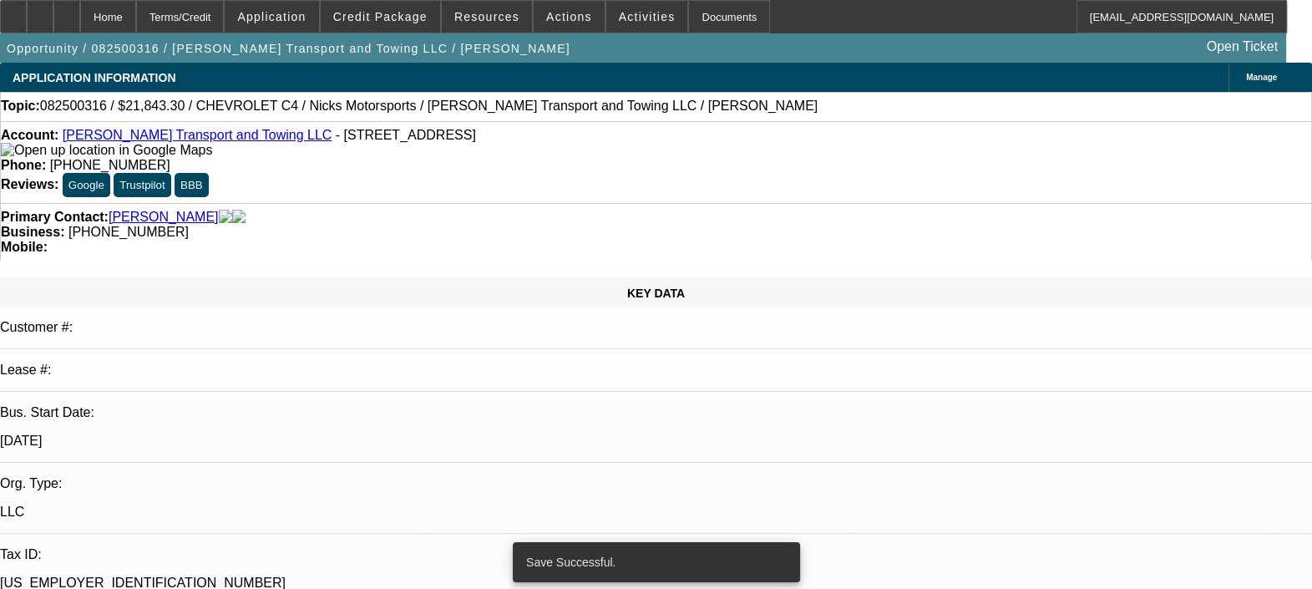
select select "0.15"
select select "0"
select select "0.1"
select select "4"
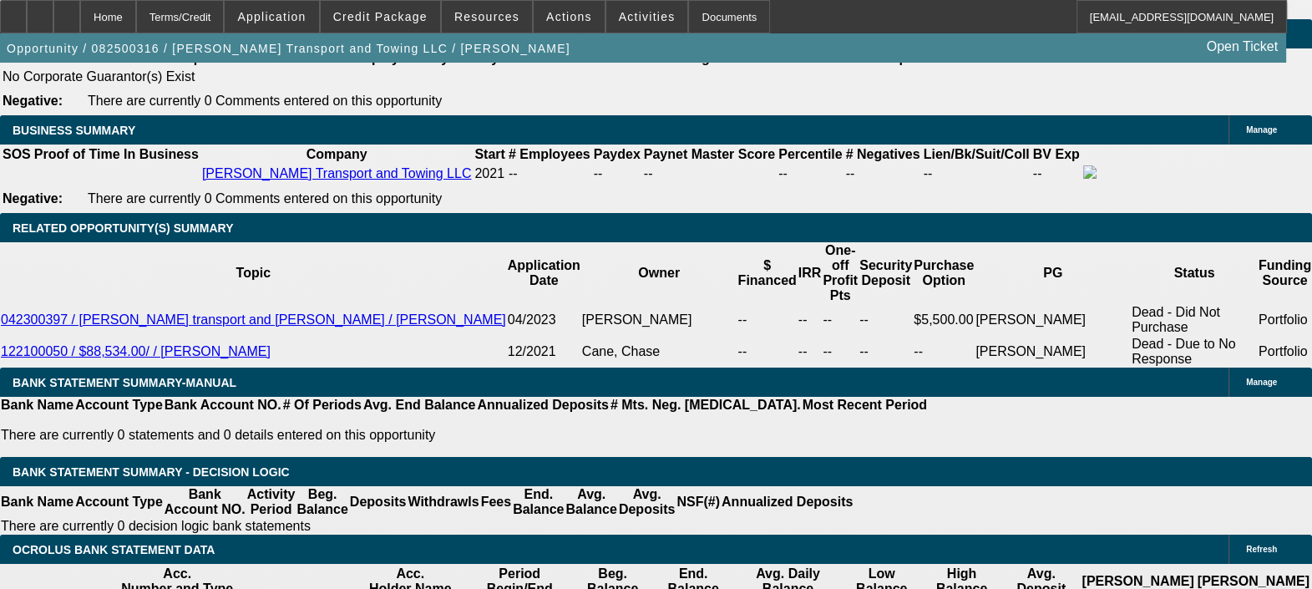
scroll to position [2789, 0]
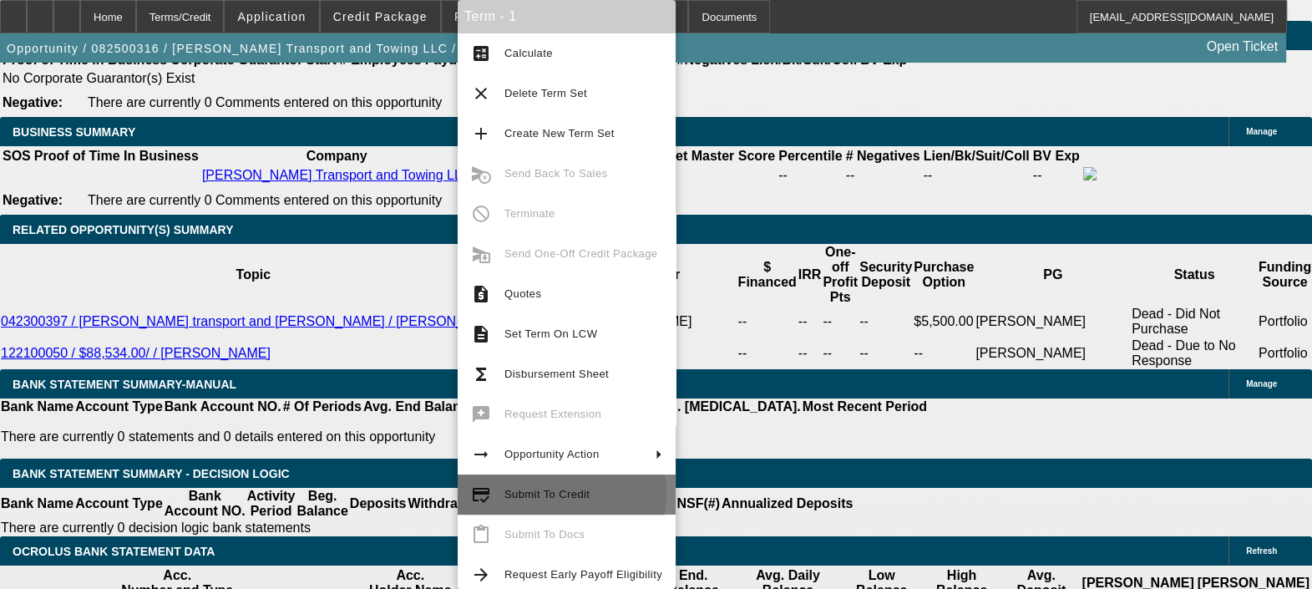
click at [535, 493] on span "Submit To Credit" at bounding box center [547, 494] width 85 height 13
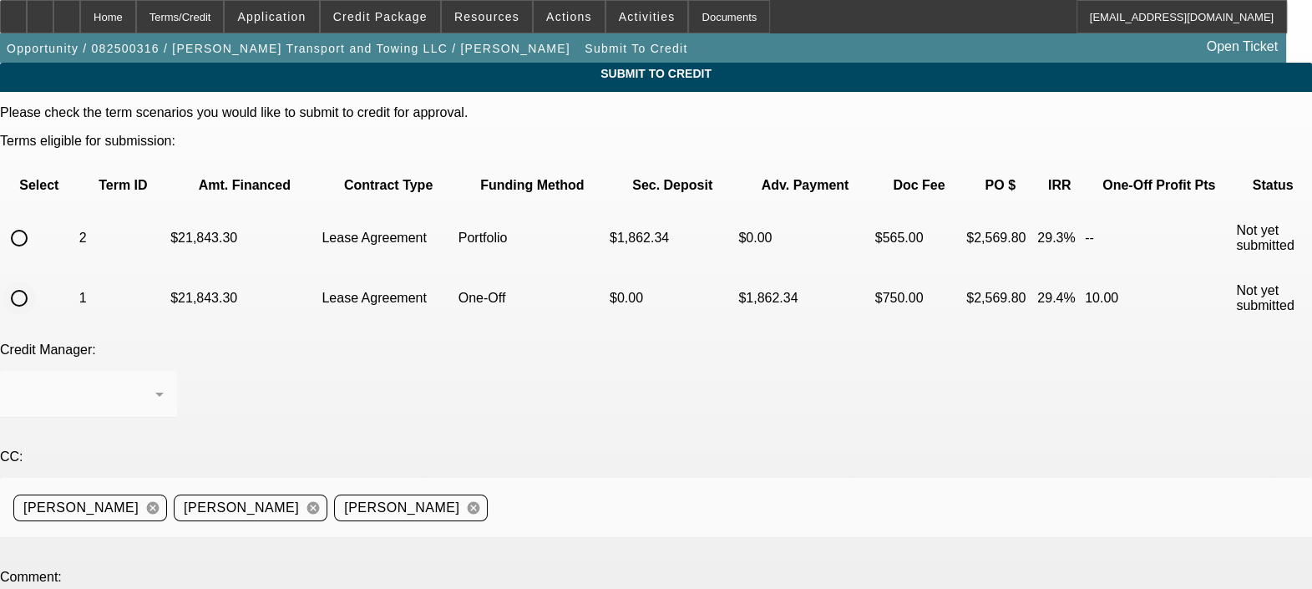
click at [36, 282] on input "radio" at bounding box center [19, 298] width 33 height 33
radio input "true"
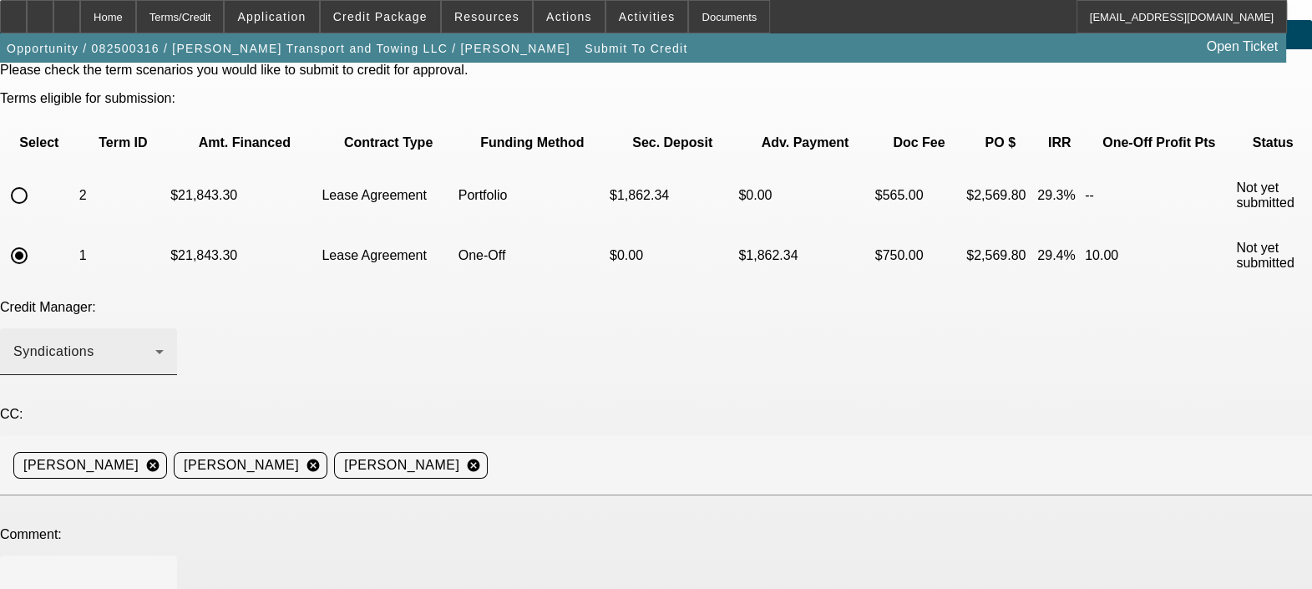
scroll to position [45, 0]
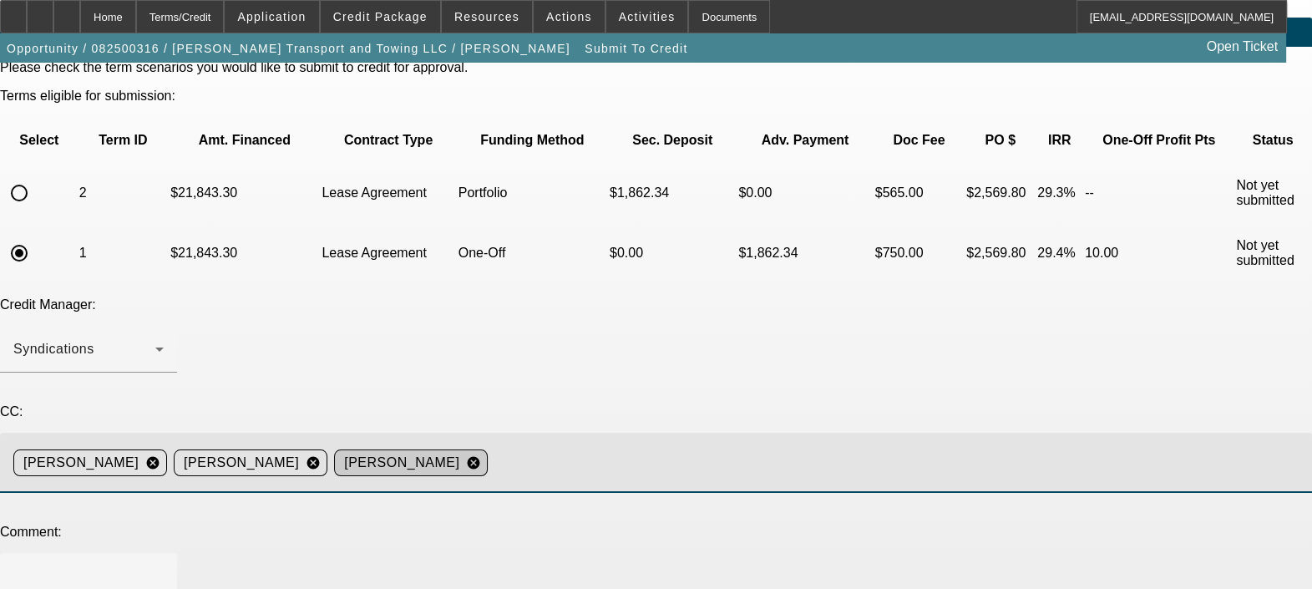
click at [488, 455] on mat-icon "cancel" at bounding box center [473, 462] width 28 height 15
click at [164, 566] on textarea at bounding box center [88, 586] width 150 height 40
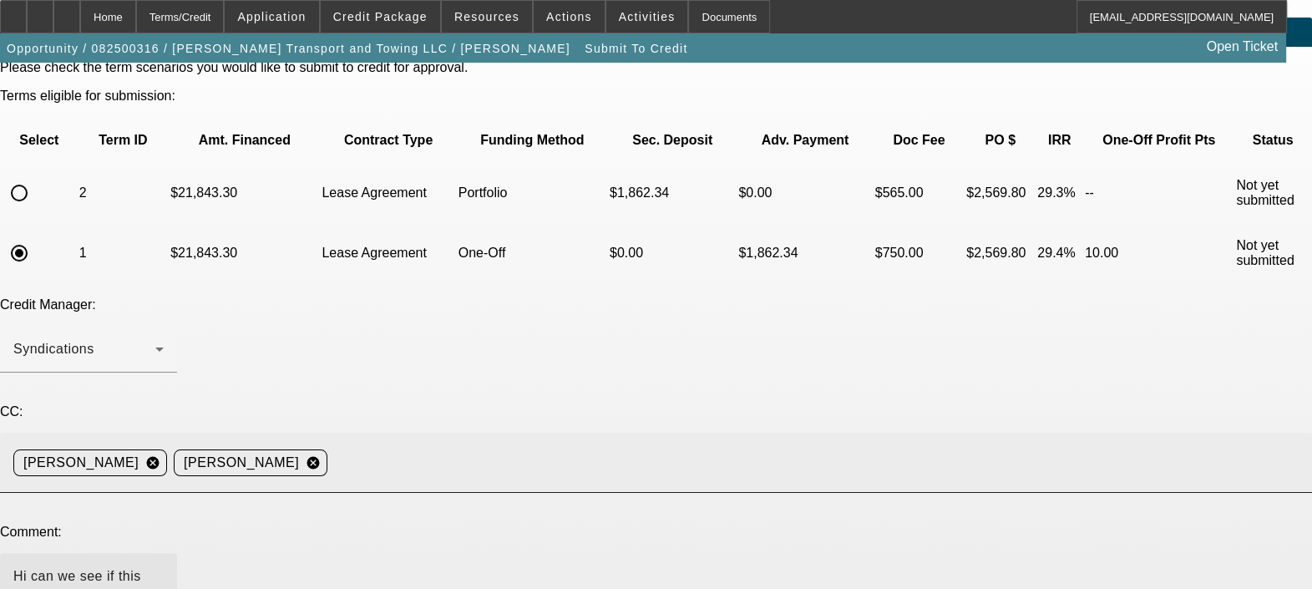
click at [164, 566] on textarea "Hi can we see if this will be approved by [PERSON_NAME]? Thanks!" at bounding box center [88, 586] width 150 height 40
click at [164, 566] on textarea "Hi, can we see if this will be approved by [PERSON_NAME]? Thanks!" at bounding box center [88, 586] width 150 height 40
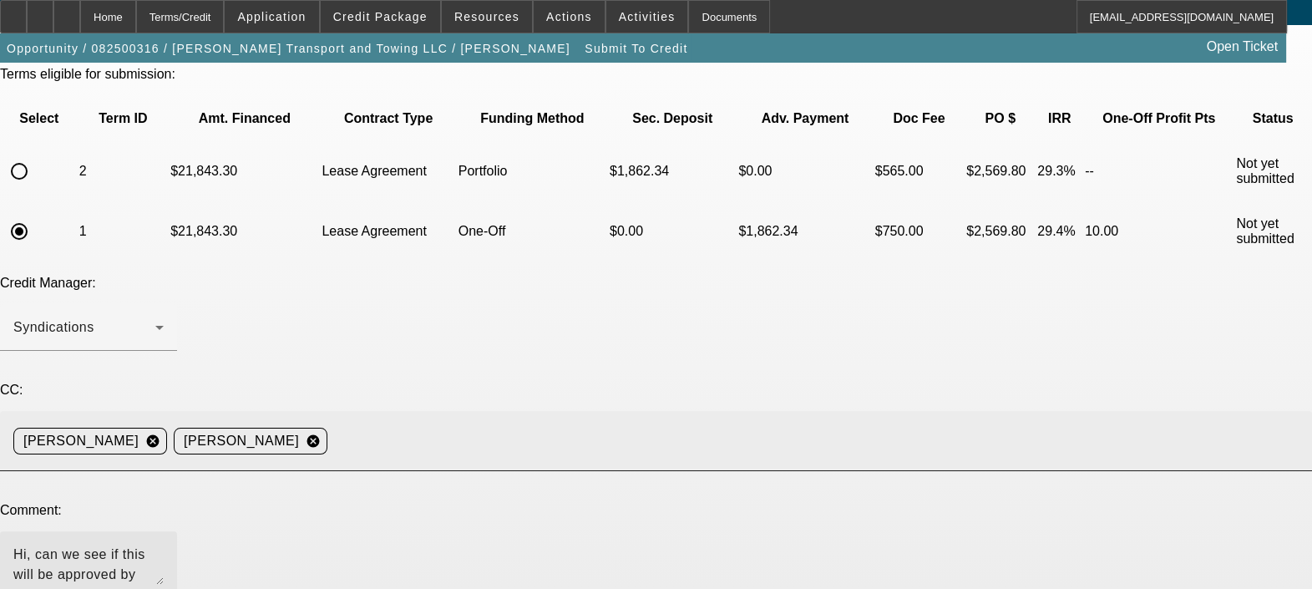
scroll to position [65, 0]
type textarea "Hi, can we see if this will be approved by [PERSON_NAME]? Thanks!"
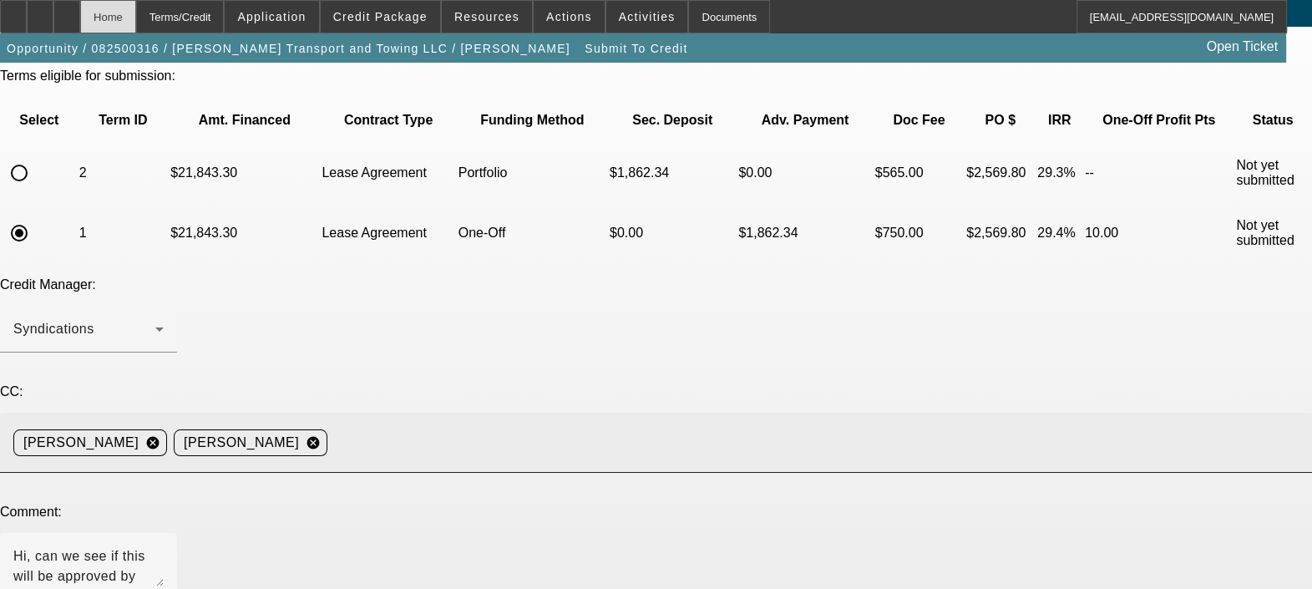
click at [136, 18] on div "Home" at bounding box center [108, 16] width 56 height 33
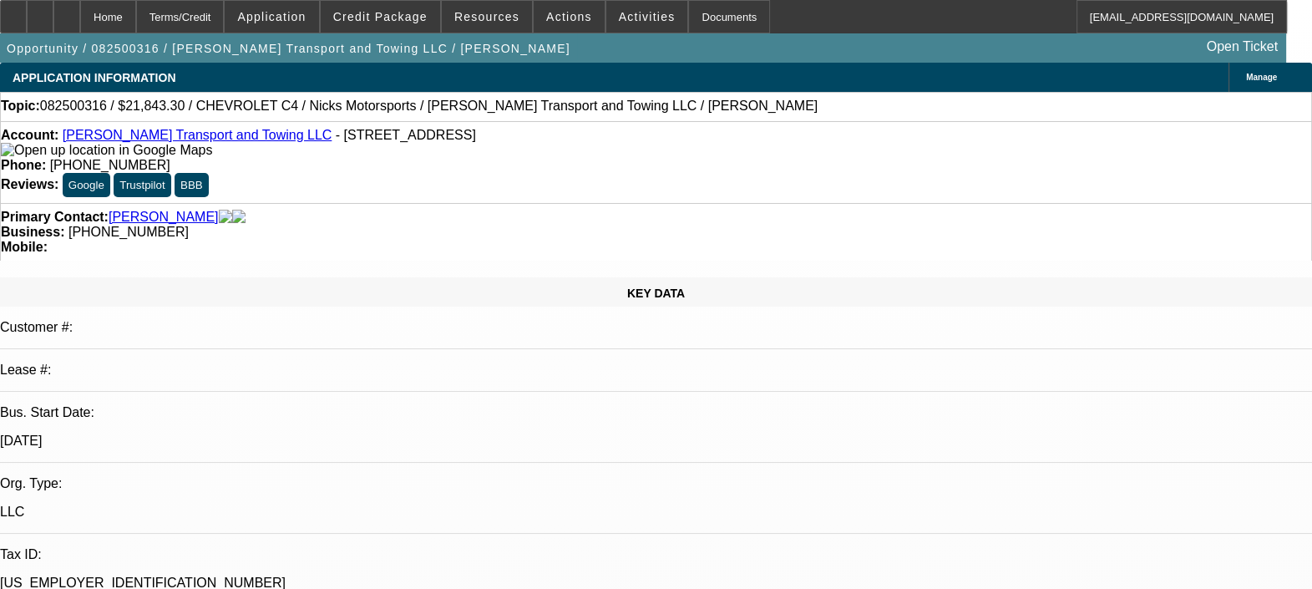
select select "0.15"
select select "2"
select select "0.1"
select select "4"
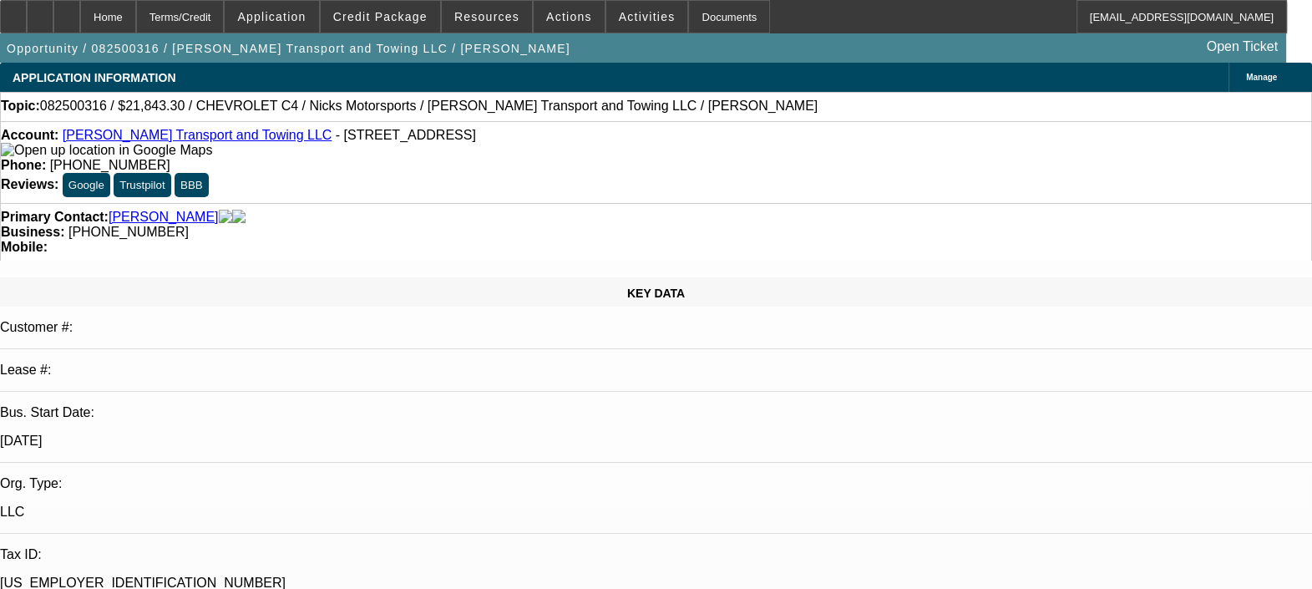
select select "0.15"
select select "0"
select select "0.1"
select select "4"
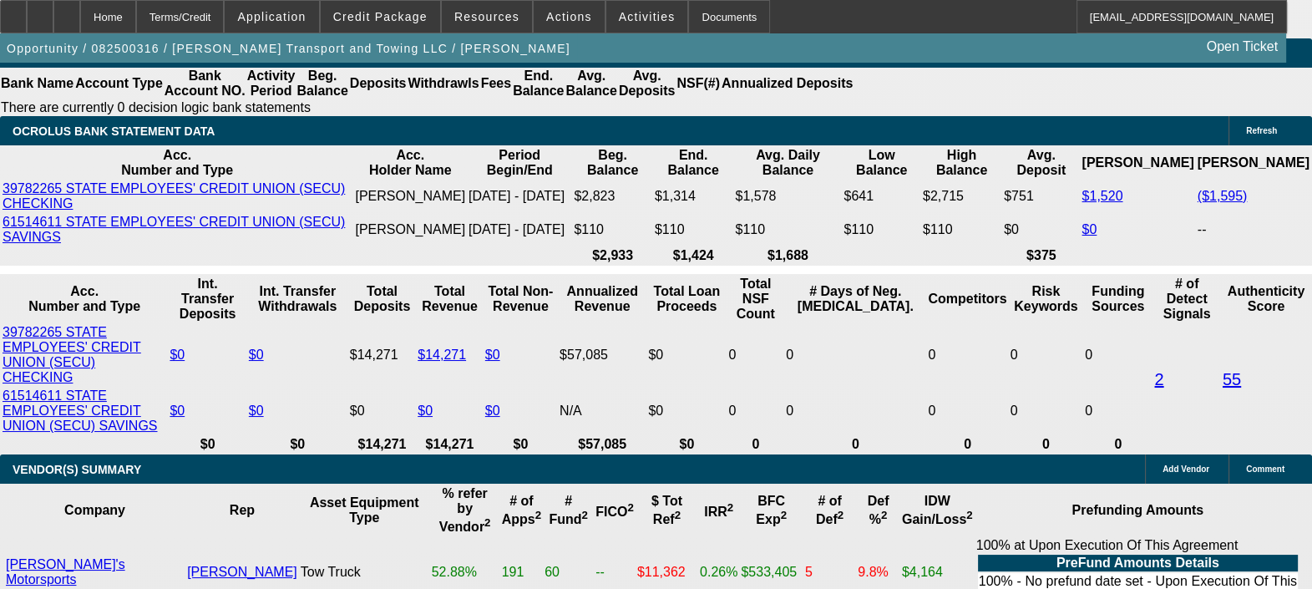
scroll to position [3104, 0]
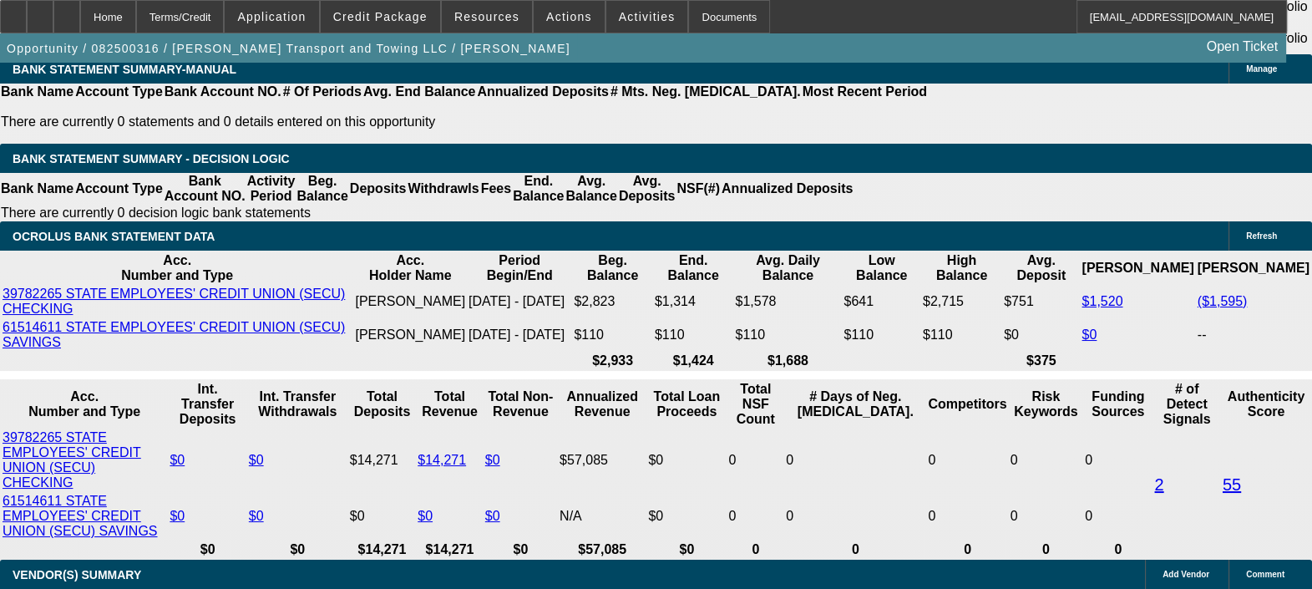
type input "2"
type input "UNKNOWN"
type input "2"
type input "$747.07"
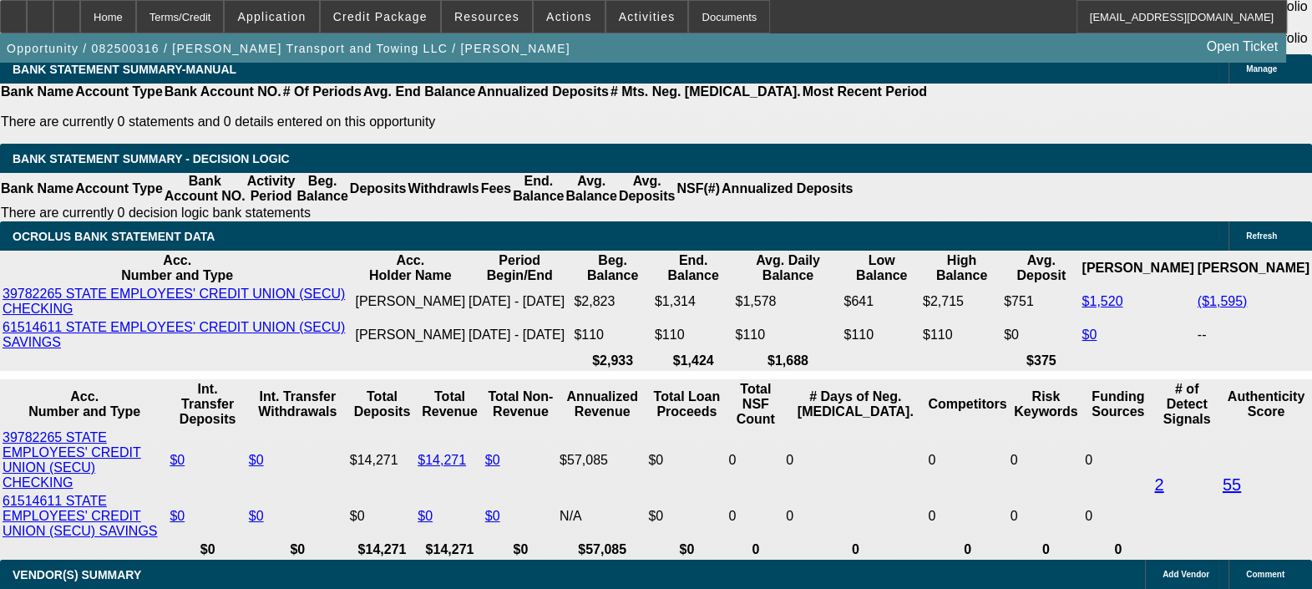
type input "205"
type input "$3,764.74"
type input "2"
type input "$747.07"
type input "25"
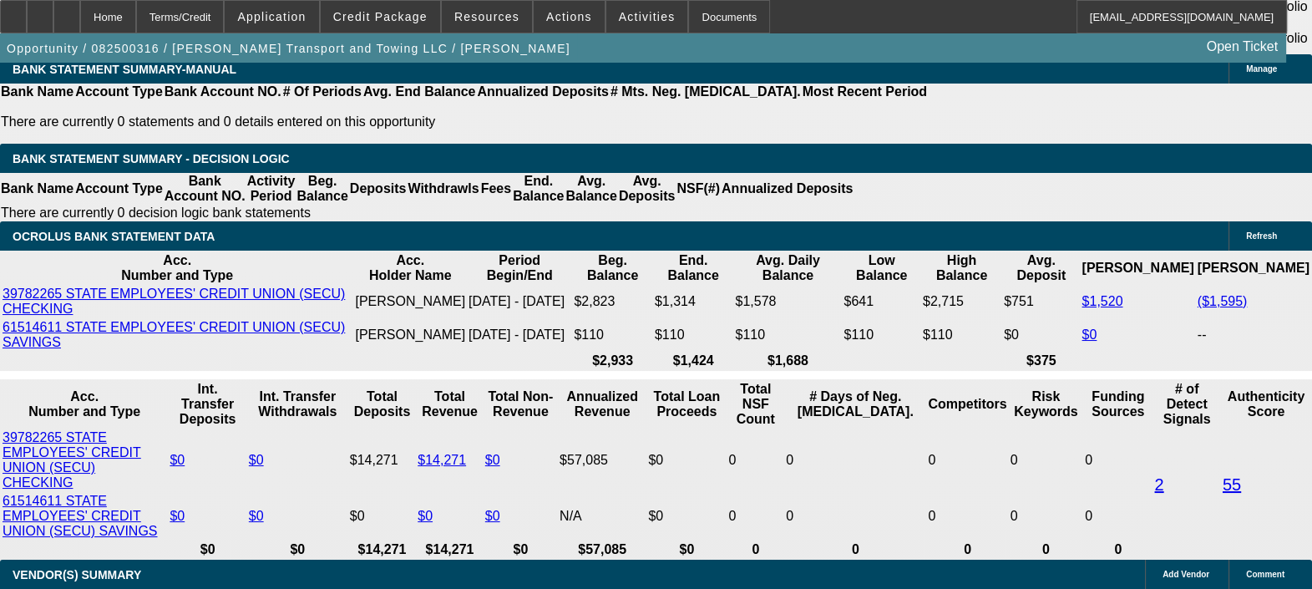
type input "$986.51"
type input "25"
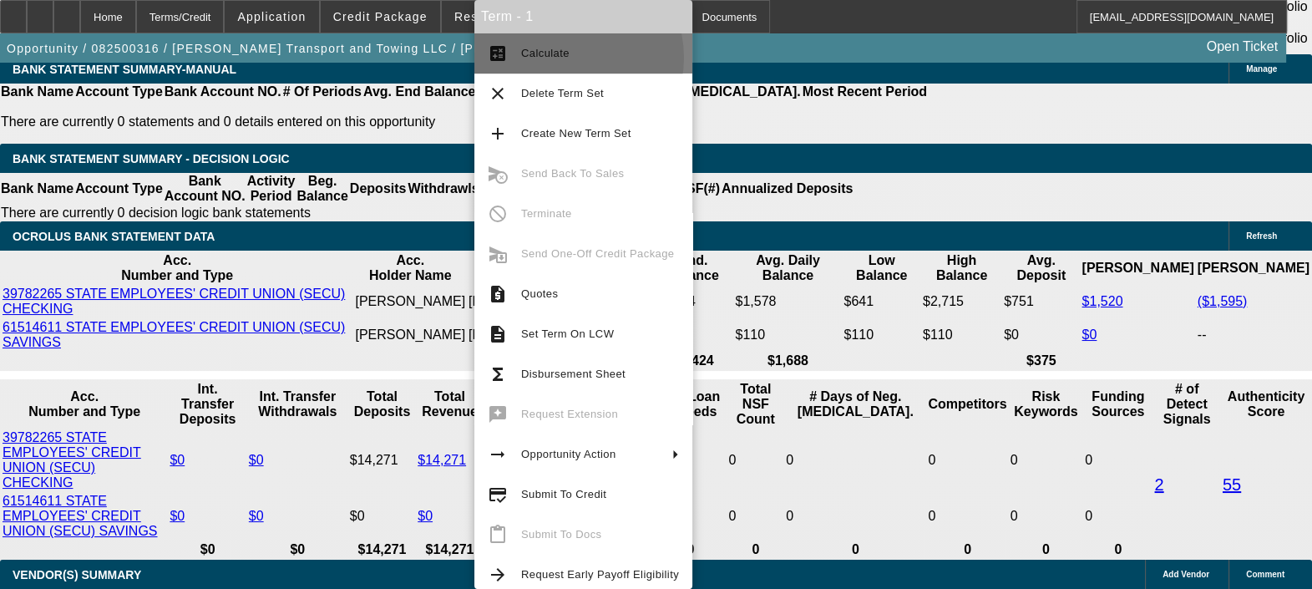
click at [565, 58] on span "Calculate" at bounding box center [545, 53] width 48 height 13
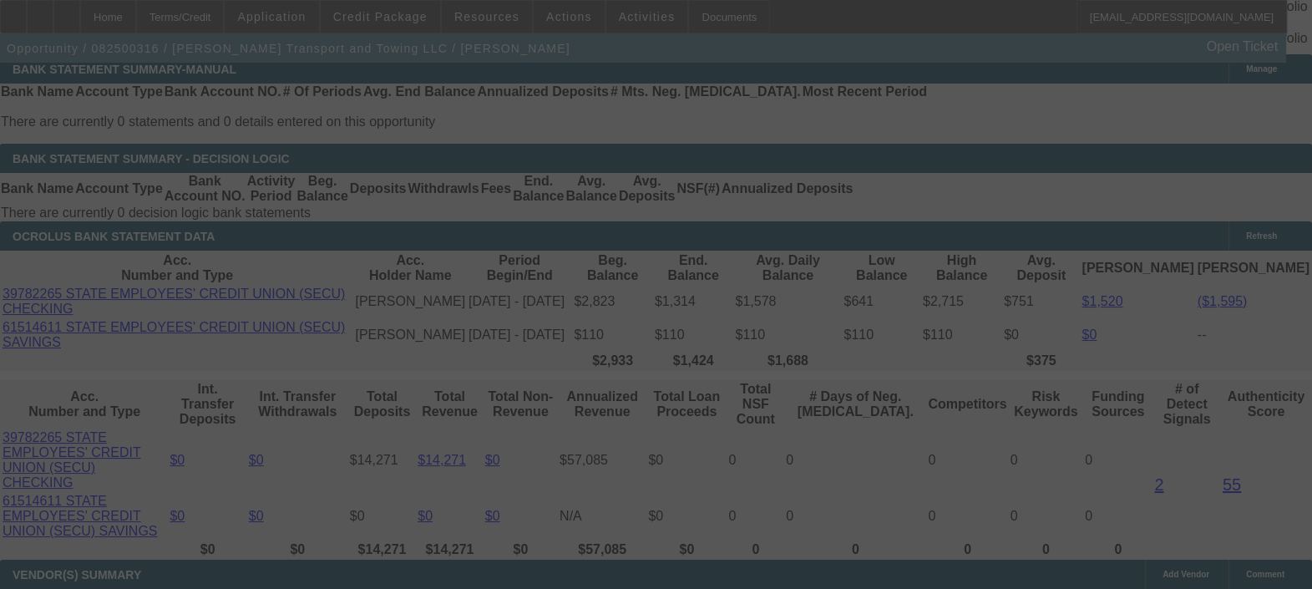
select select "0.15"
select select "0"
select select "0.1"
select select "4"
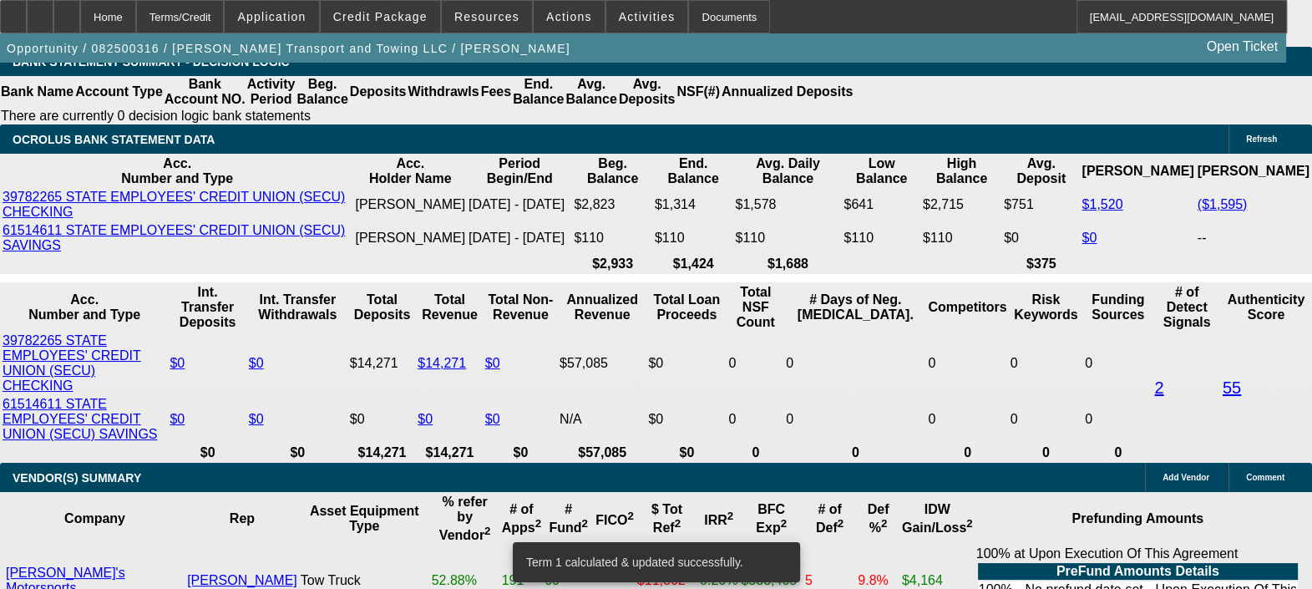
scroll to position [3199, 0]
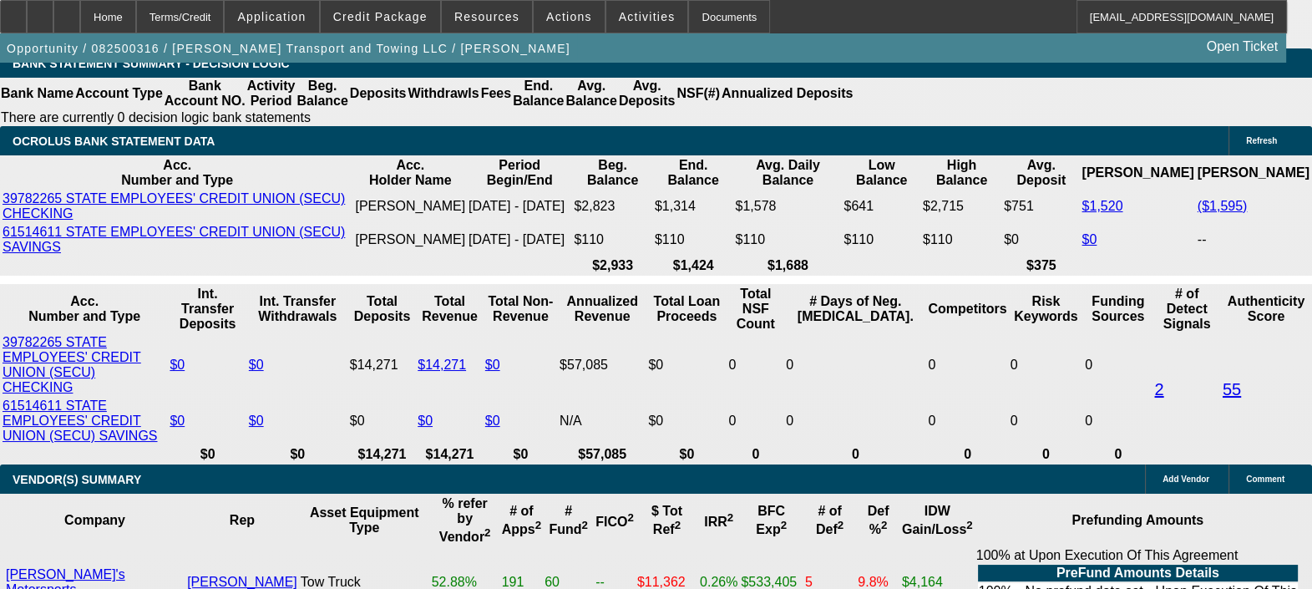
type input "UNKNOWN"
type input "2"
type input "$747.07"
type input "20"
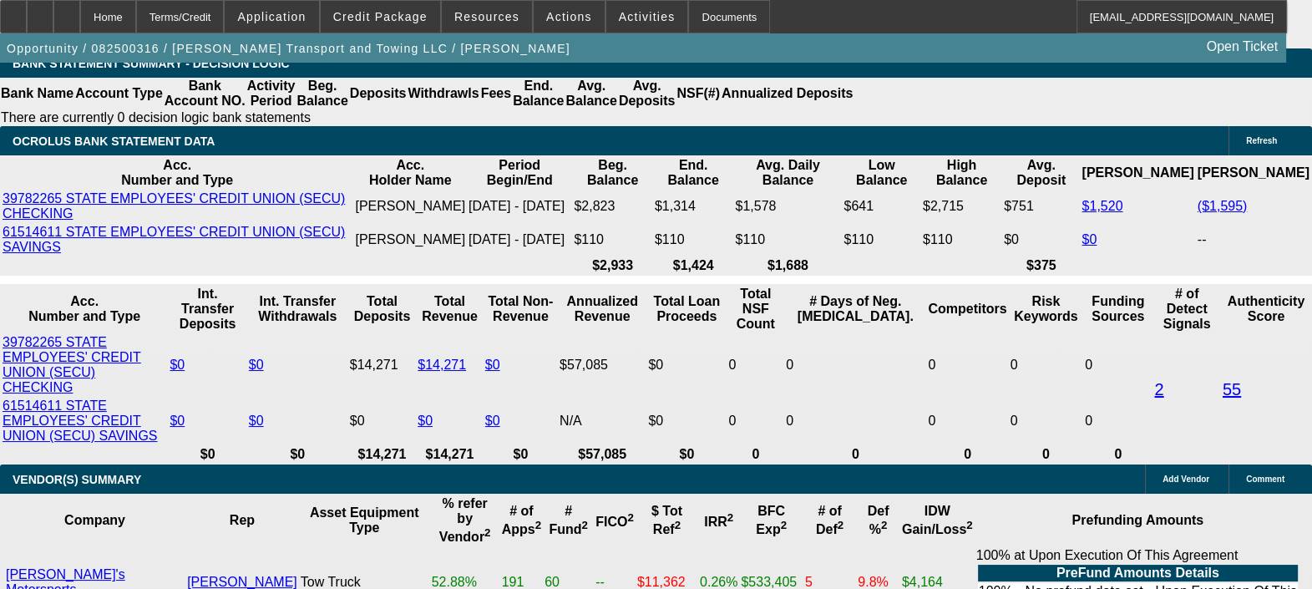
type input "$931.17"
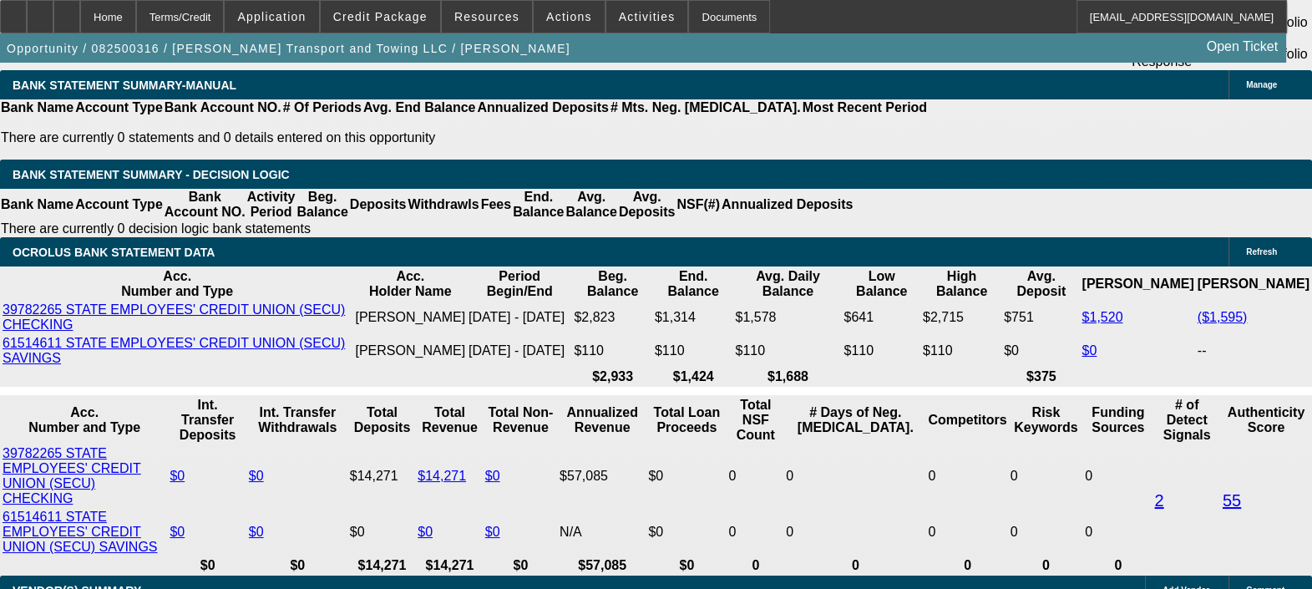
scroll to position [3095, 0]
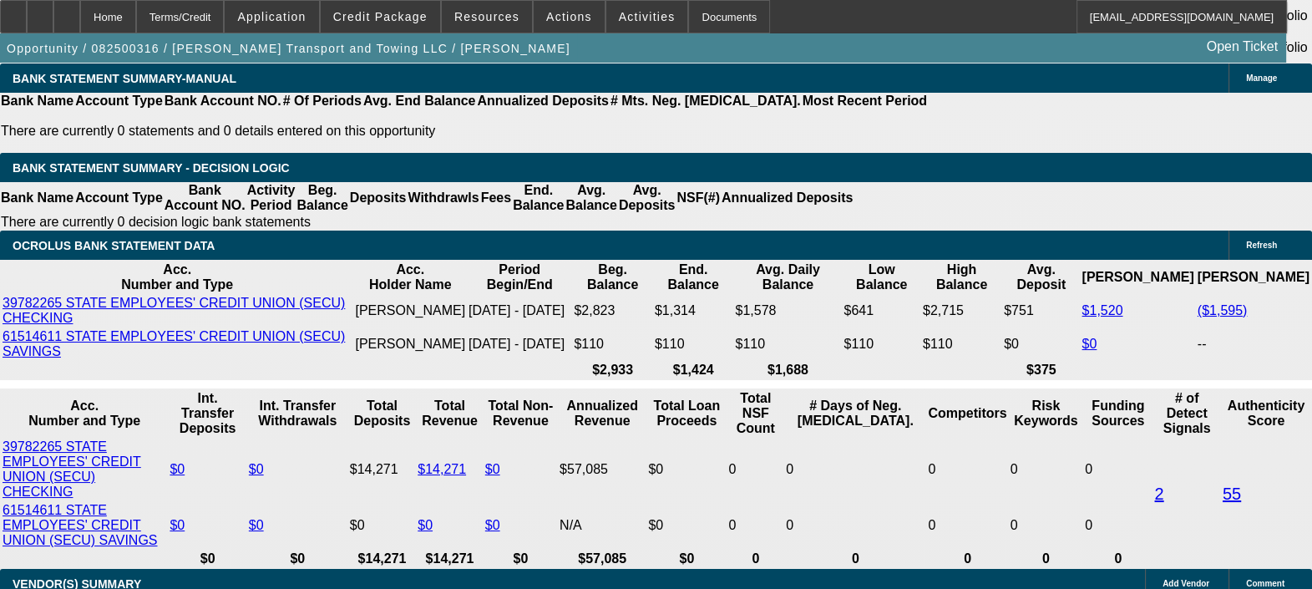
type input "20"
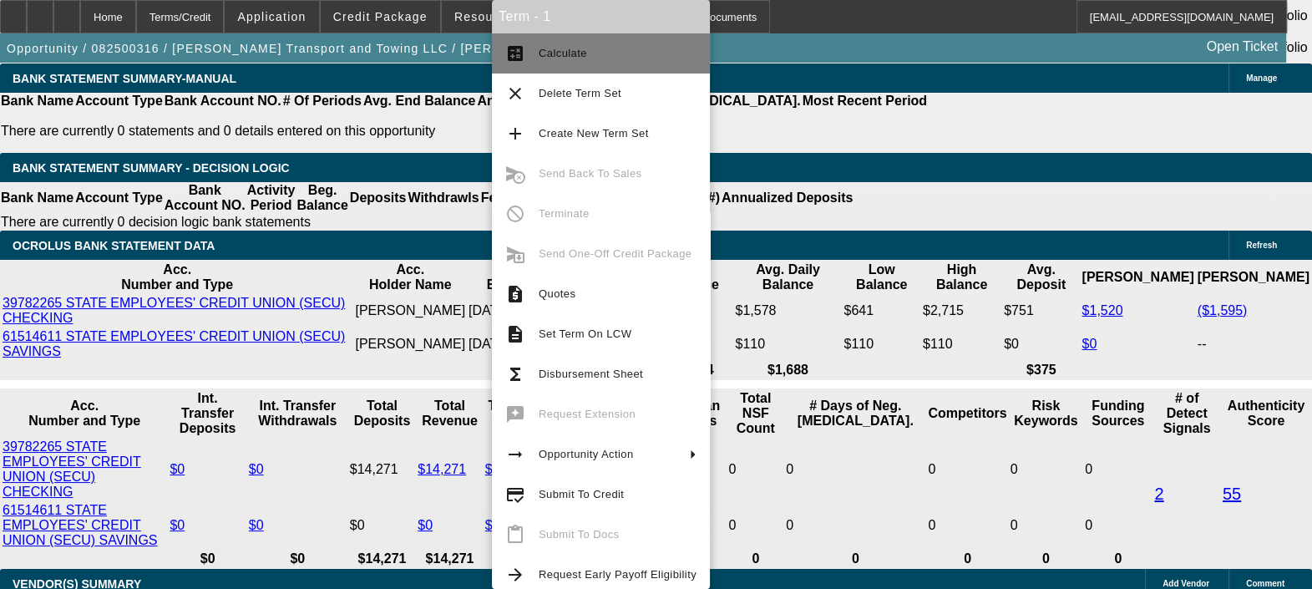
click at [611, 46] on span "Calculate" at bounding box center [618, 53] width 158 height 20
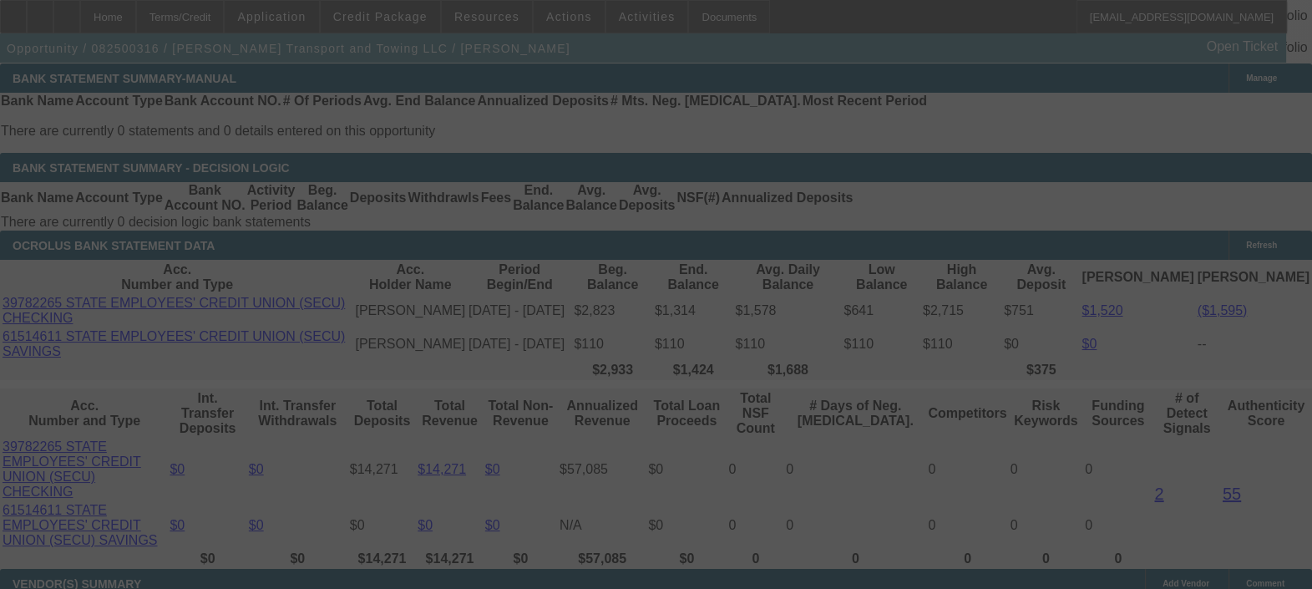
select select "0.15"
select select "0"
select select "0.1"
select select "4"
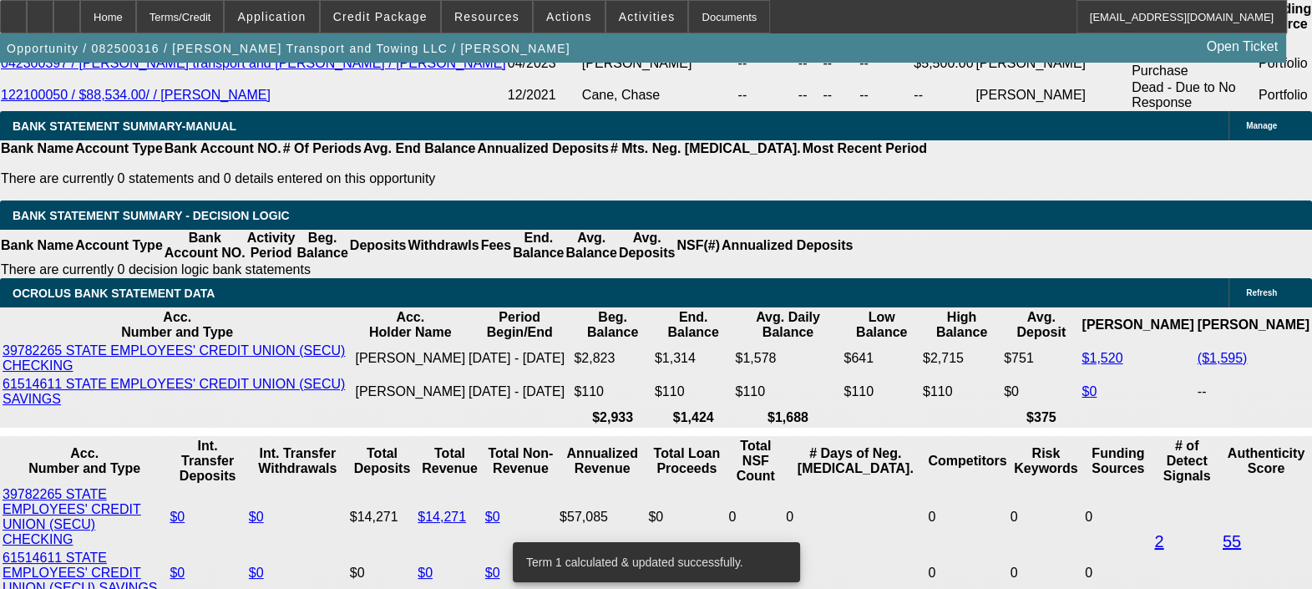
scroll to position [3056, 0]
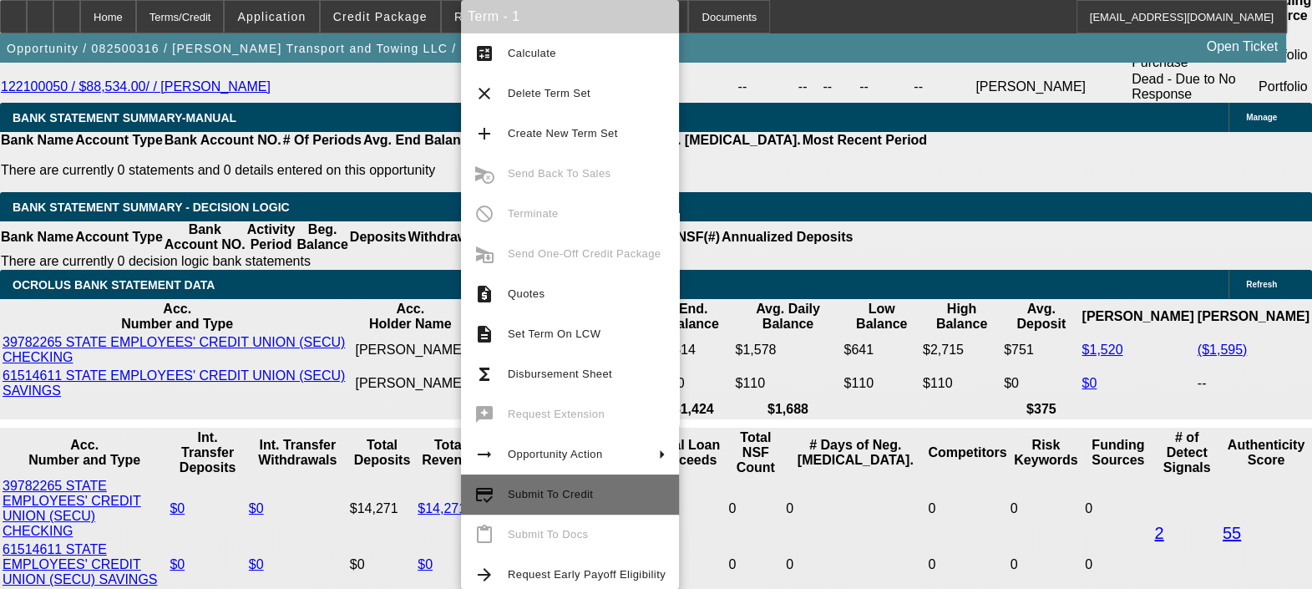
click at [580, 495] on span "Submit To Credit" at bounding box center [550, 494] width 85 height 13
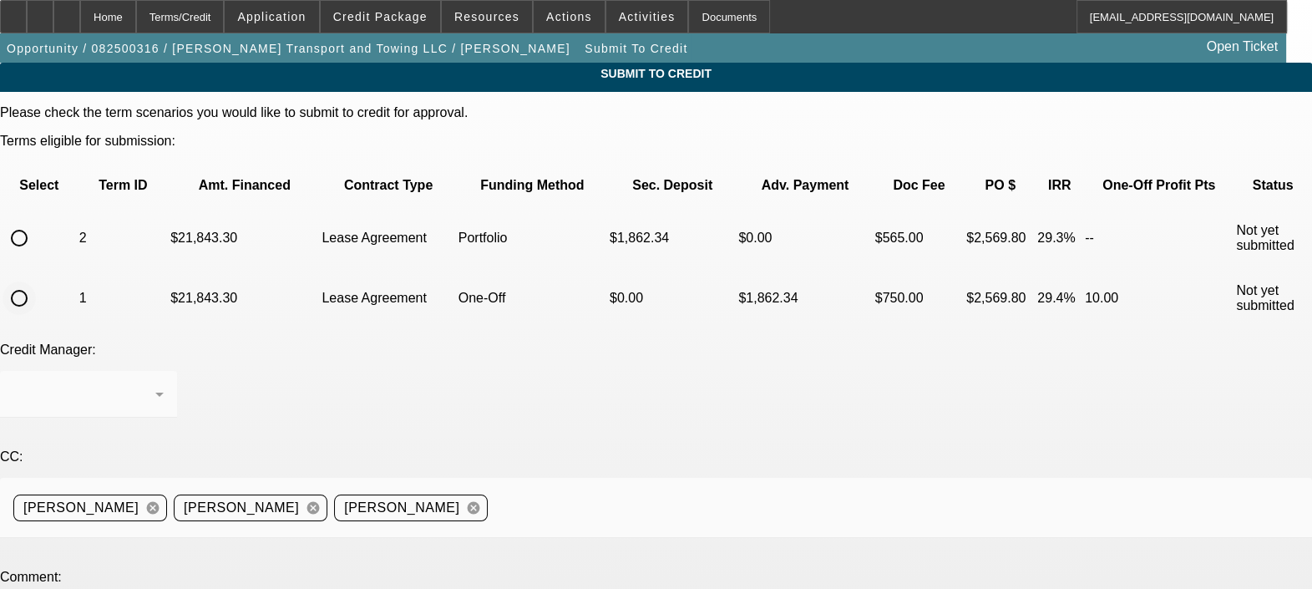
click at [36, 282] on input "radio" at bounding box center [19, 298] width 33 height 33
radio input "true"
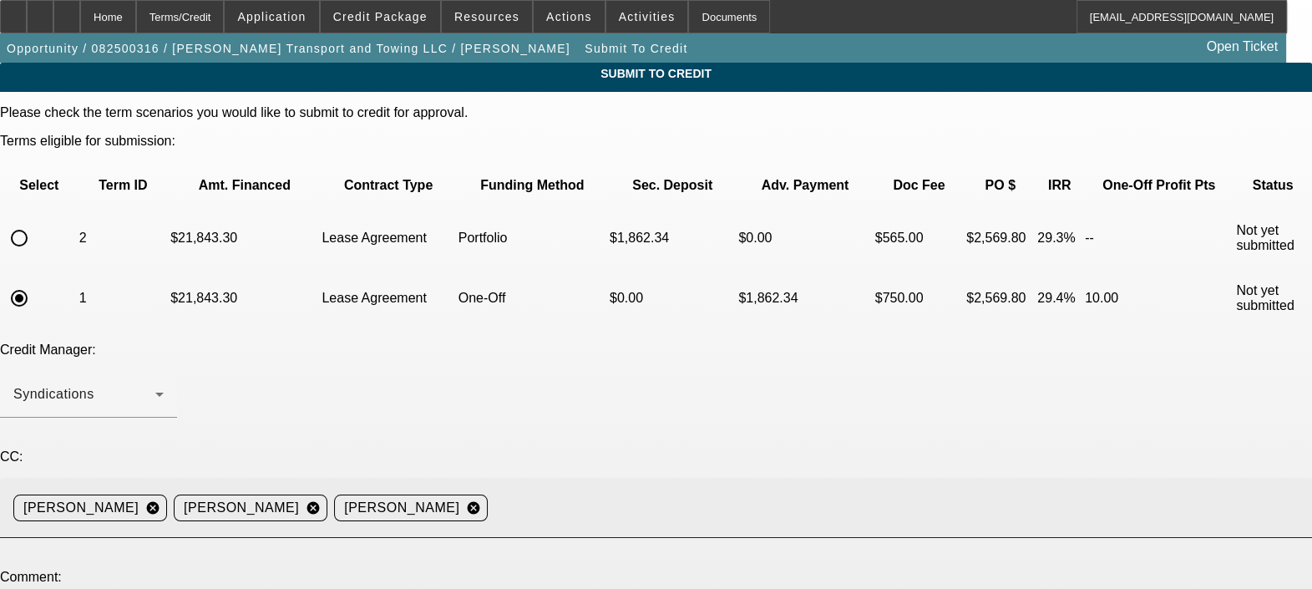
click at [488, 500] on mat-icon "cancel" at bounding box center [473, 507] width 28 height 15
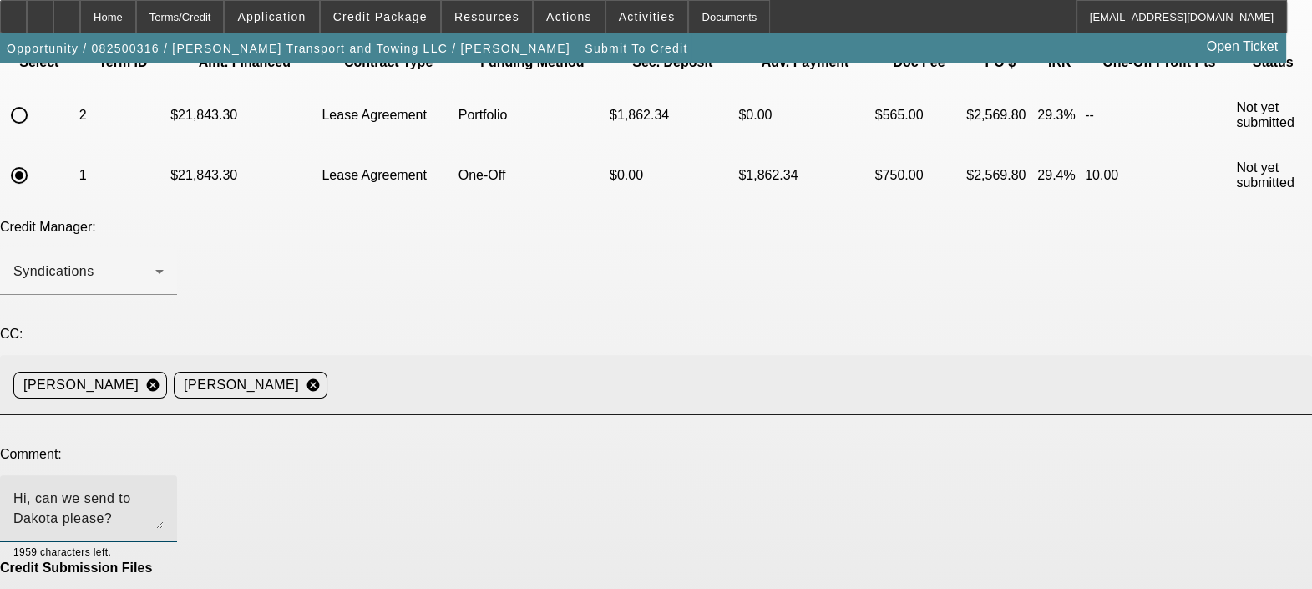
scroll to position [153, 0]
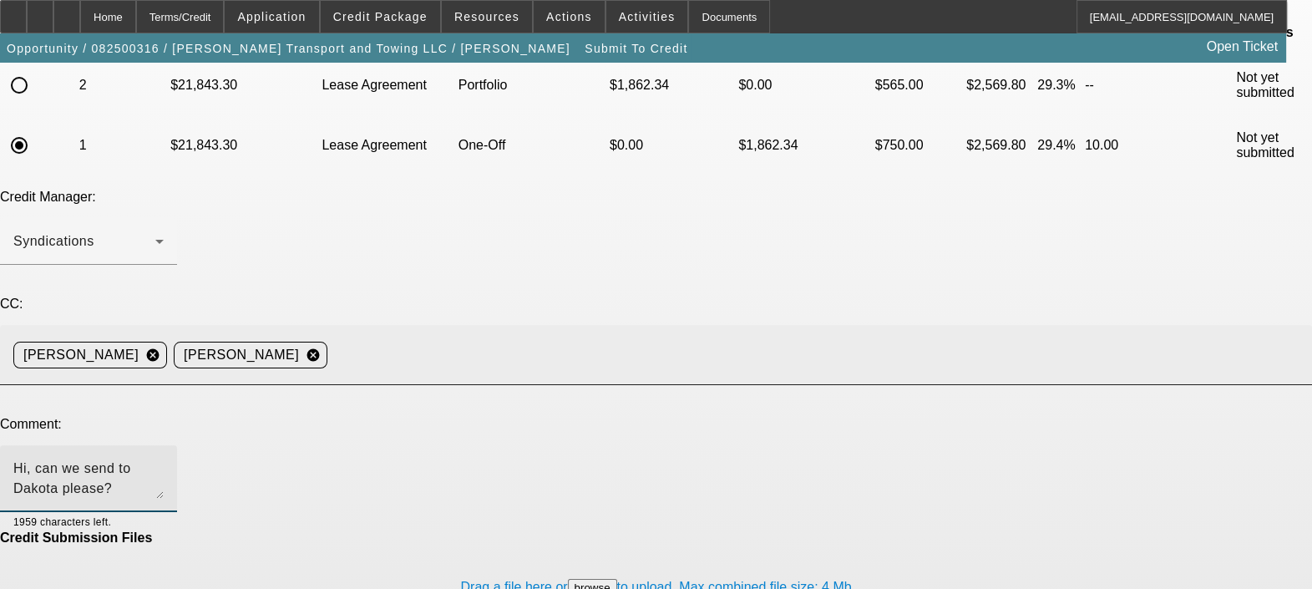
type textarea "Hi, can we send to Dakota please? Thanks!"
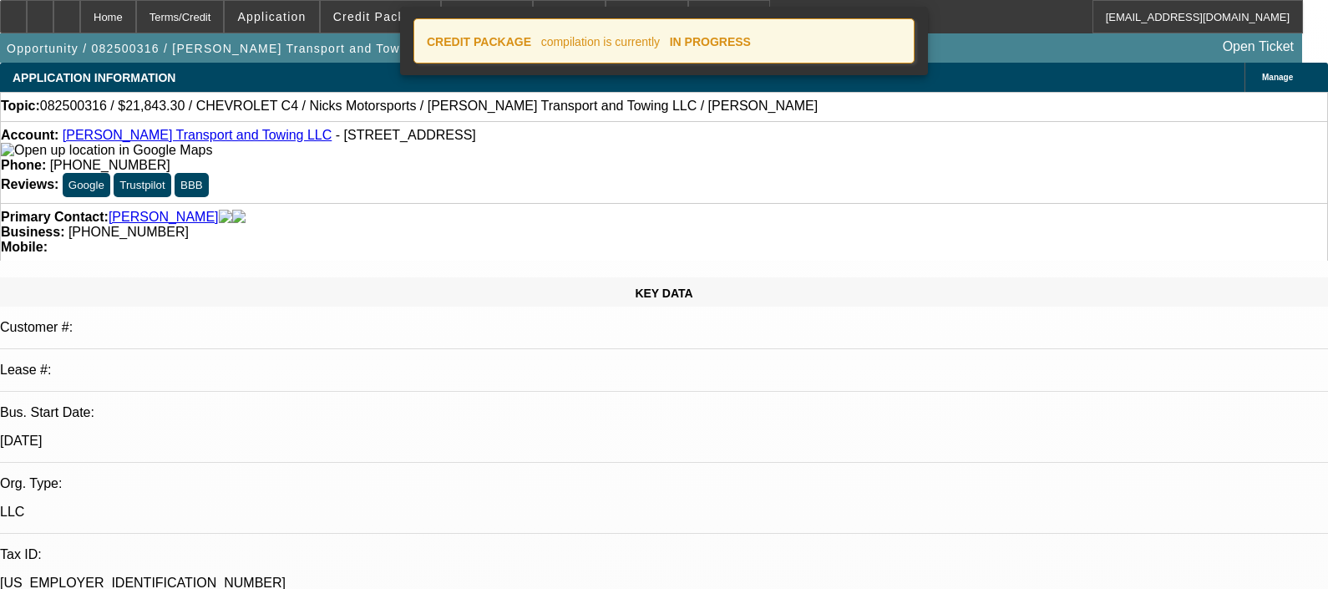
select select "0.15"
select select "2"
select select "0.1"
select select "4"
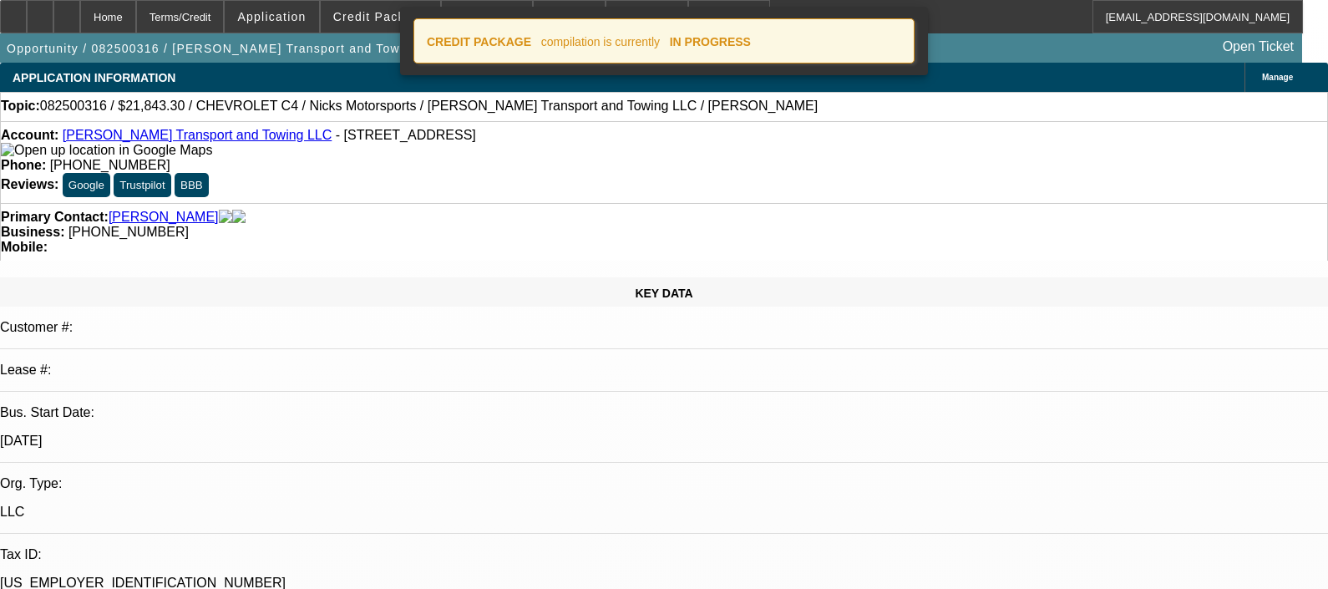
select select "0.15"
select select "0"
select select "0.1"
select select "4"
